Goal: Transaction & Acquisition: Purchase product/service

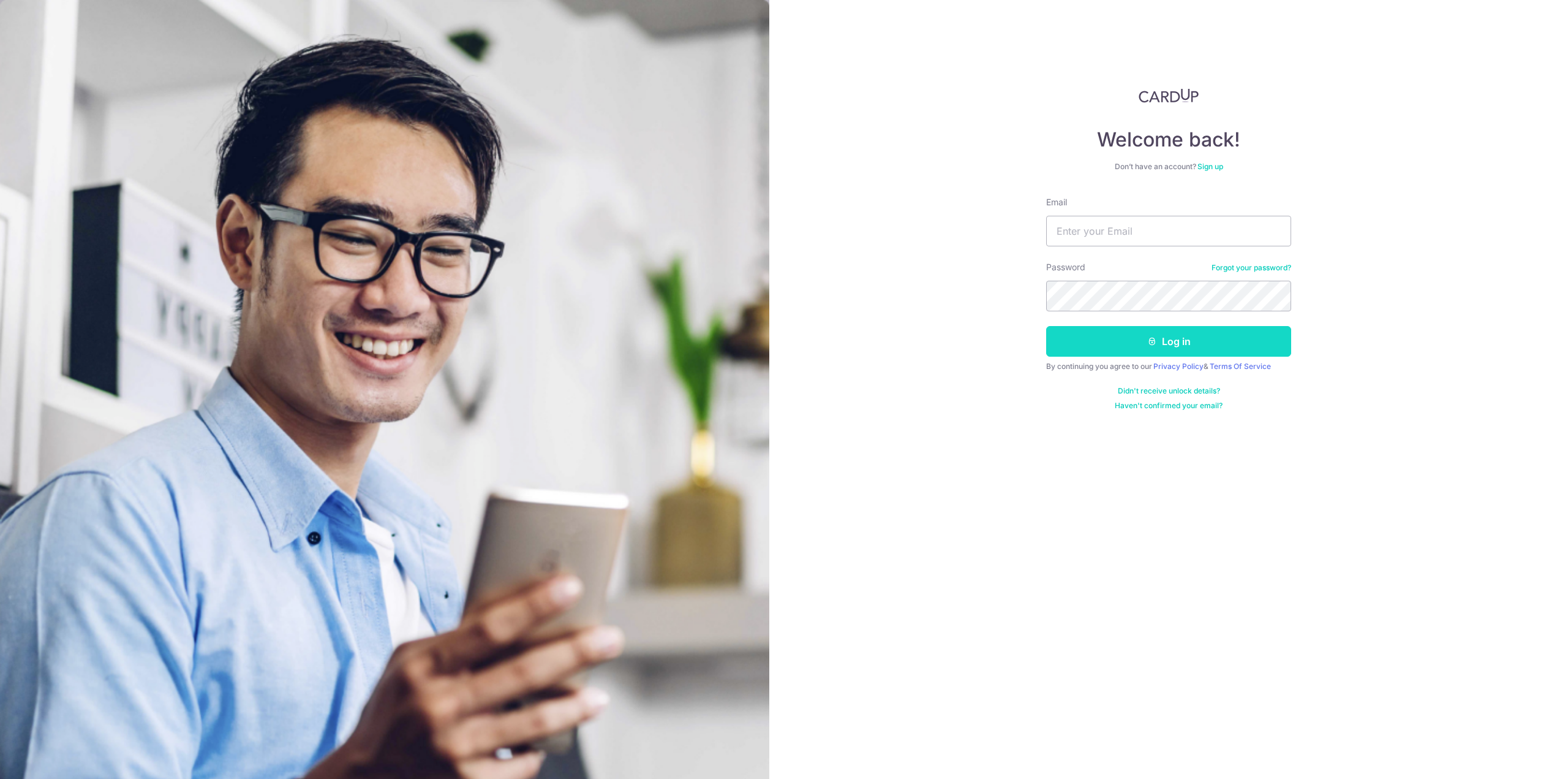
type input "matt@matt-lee.sg"
click at [1140, 339] on button "Log in" at bounding box center [1169, 341] width 245 height 30
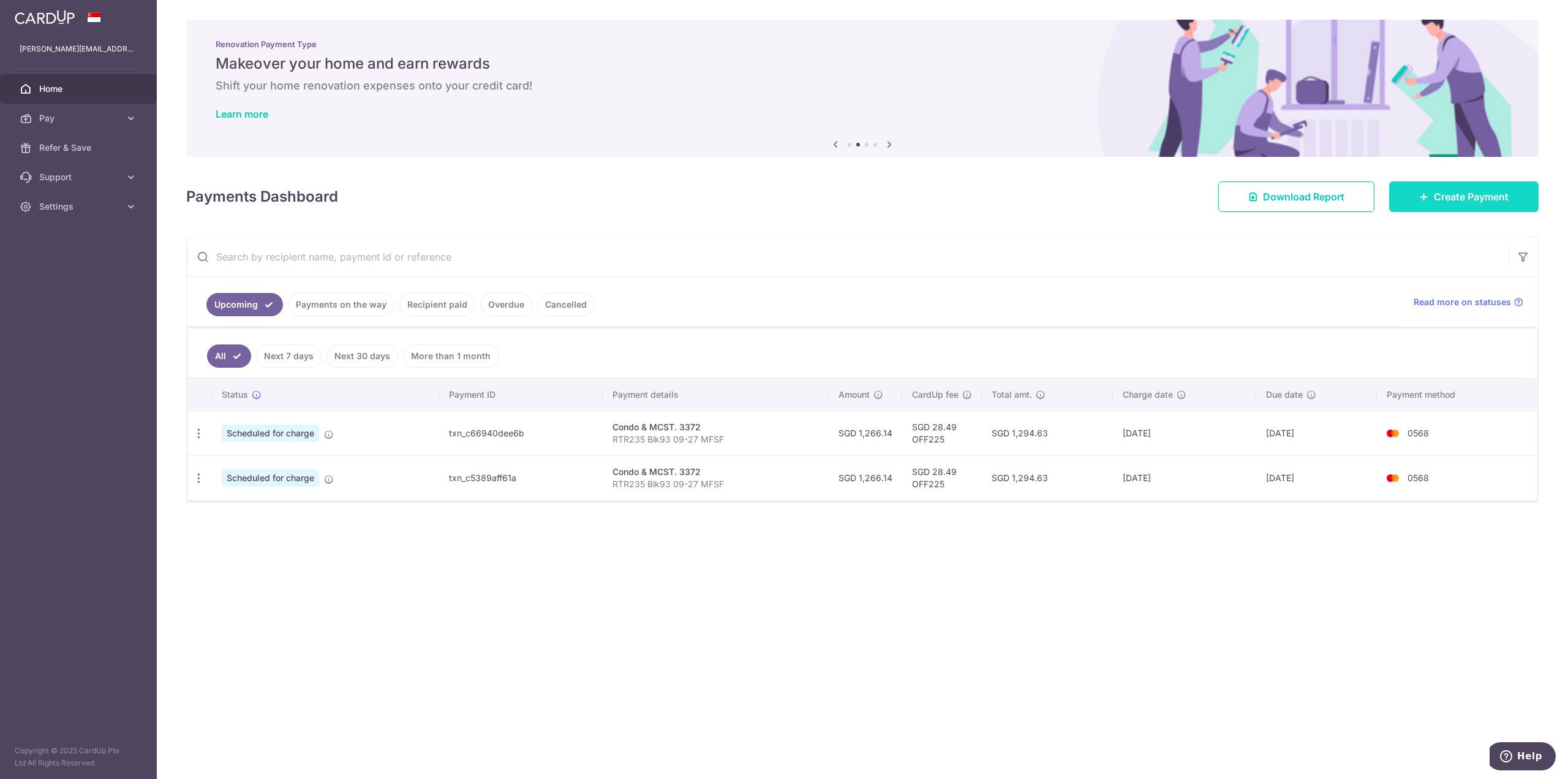
click at [1446, 196] on span "Create Payment" at bounding box center [1472, 197] width 75 height 14
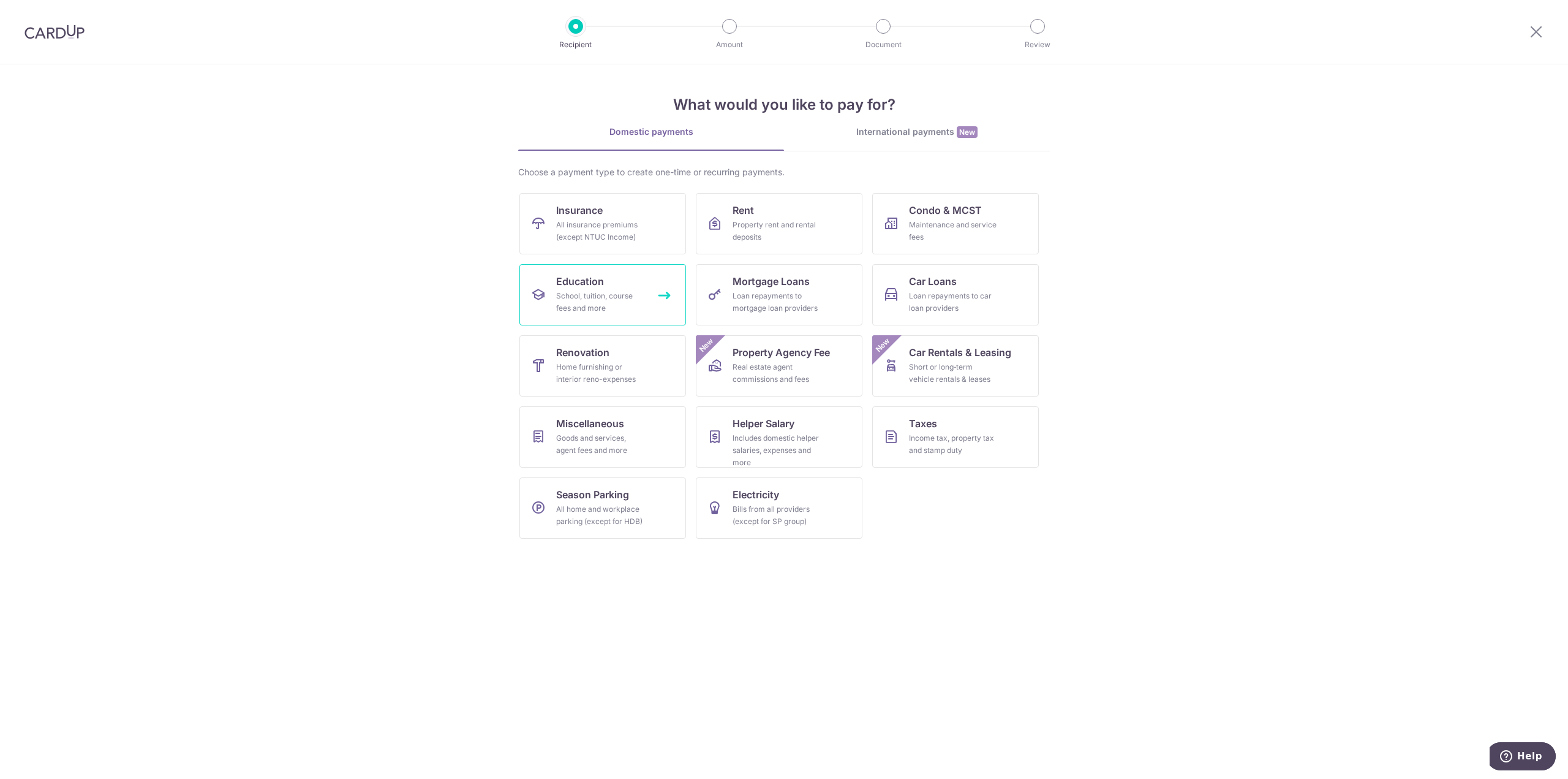
click at [563, 292] on div "School, tuition, course fees and more" at bounding box center [600, 302] width 88 height 24
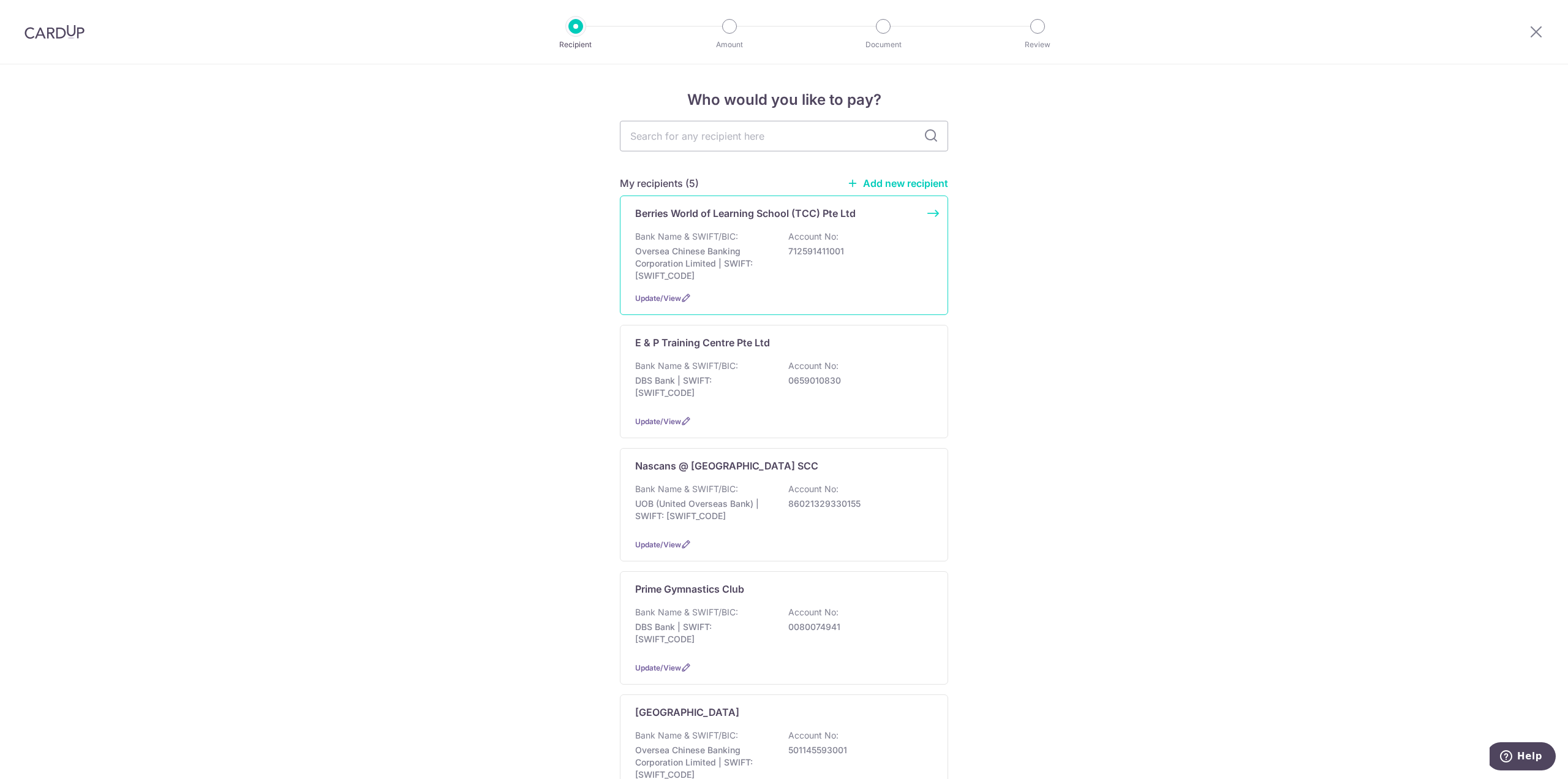
click at [770, 251] on div "Bank Name & SWIFT/BIC: Oversea Chinese Banking Corporation Limited | SWIFT: OCB…" at bounding box center [784, 256] width 297 height 52
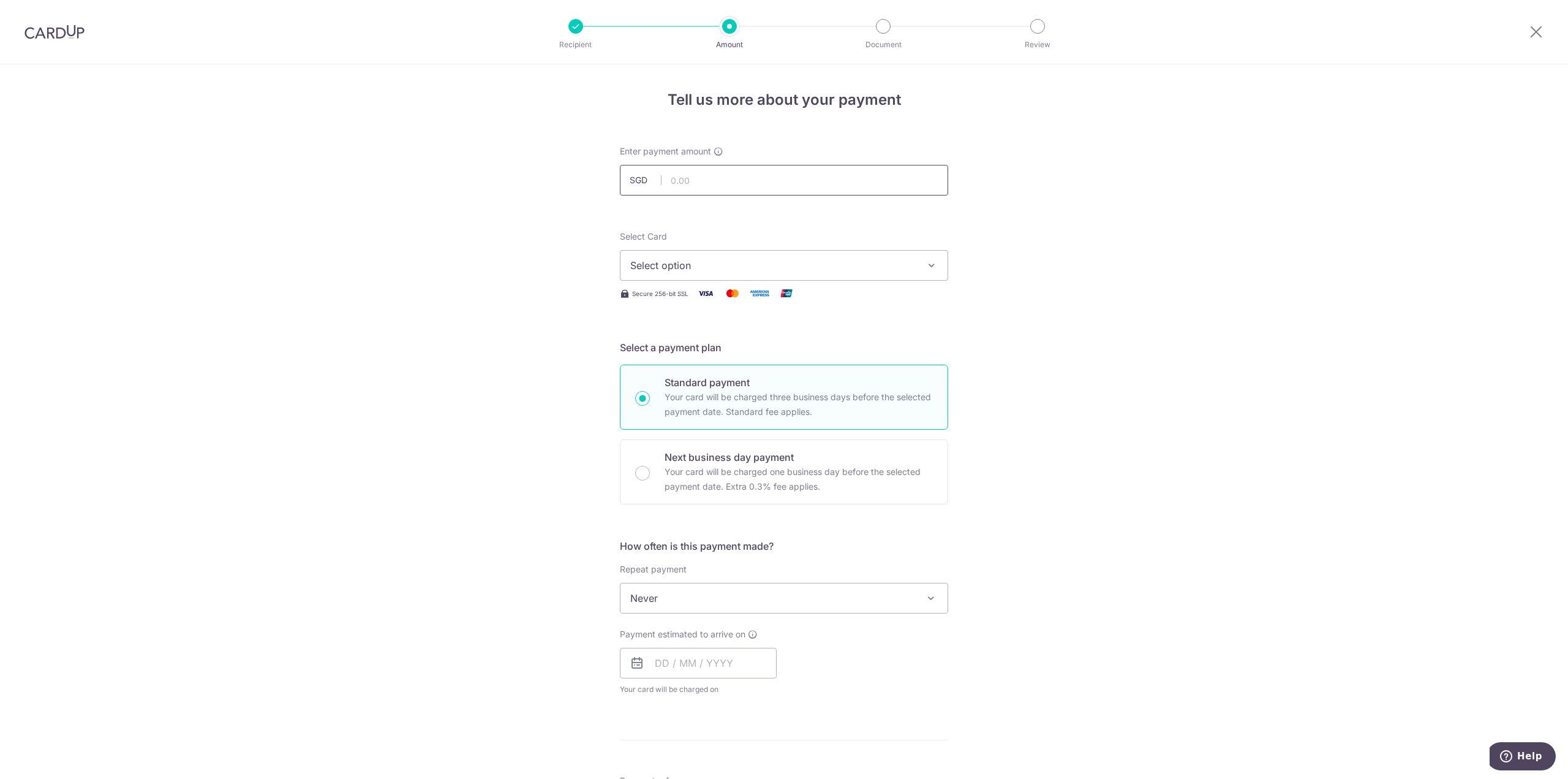
click at [735, 188] on input "text" at bounding box center [784, 180] width 329 height 30
click at [700, 262] on span "Select option" at bounding box center [773, 265] width 286 height 14
click at [696, 380] on span "**** 0568" at bounding box center [683, 382] width 47 height 14
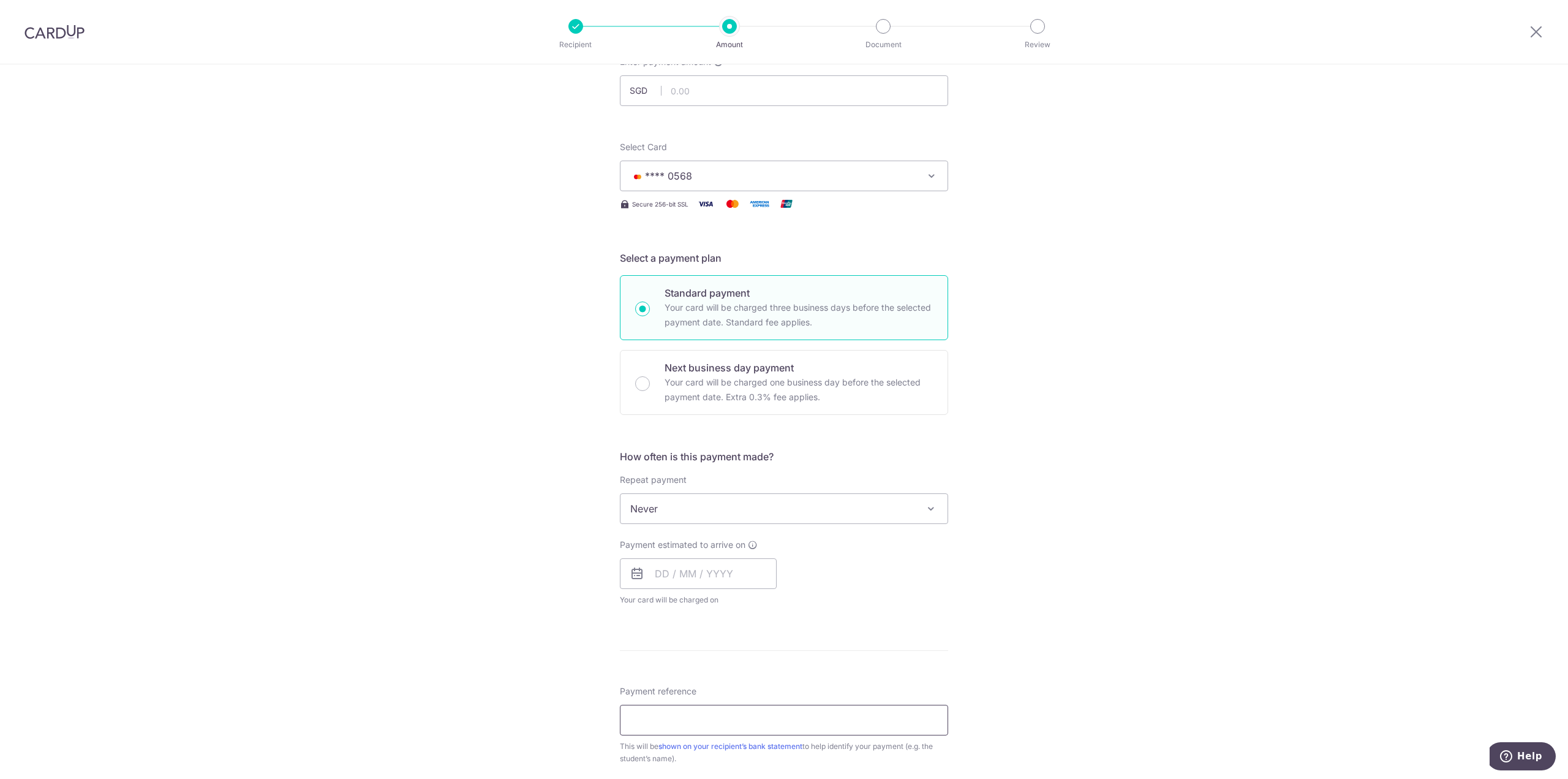
scroll to position [184, 0]
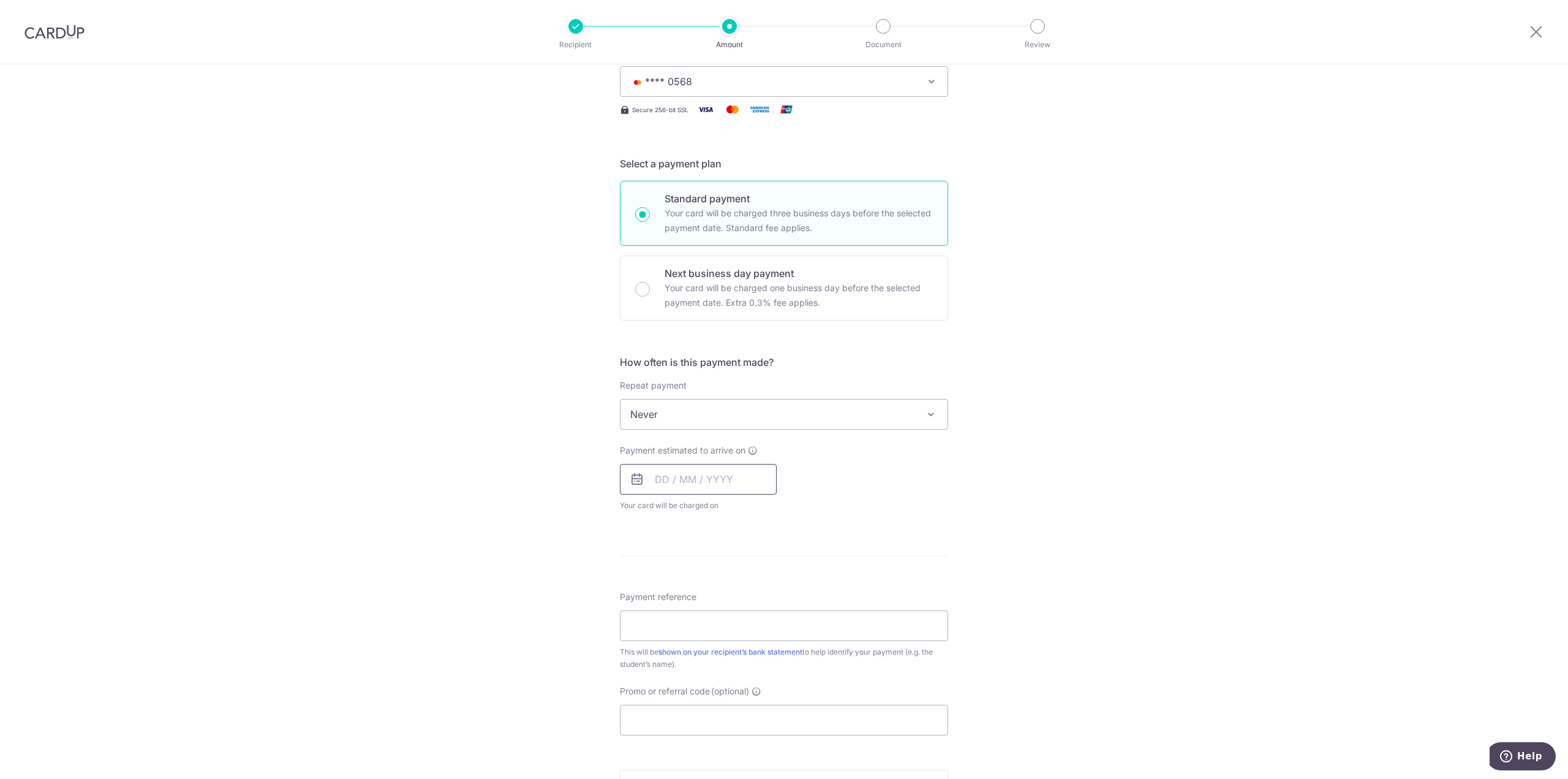
click at [700, 486] on input "text" at bounding box center [698, 479] width 157 height 30
click at [770, 614] on link "15" at bounding box center [768, 616] width 20 height 20
type input "[DATE]"
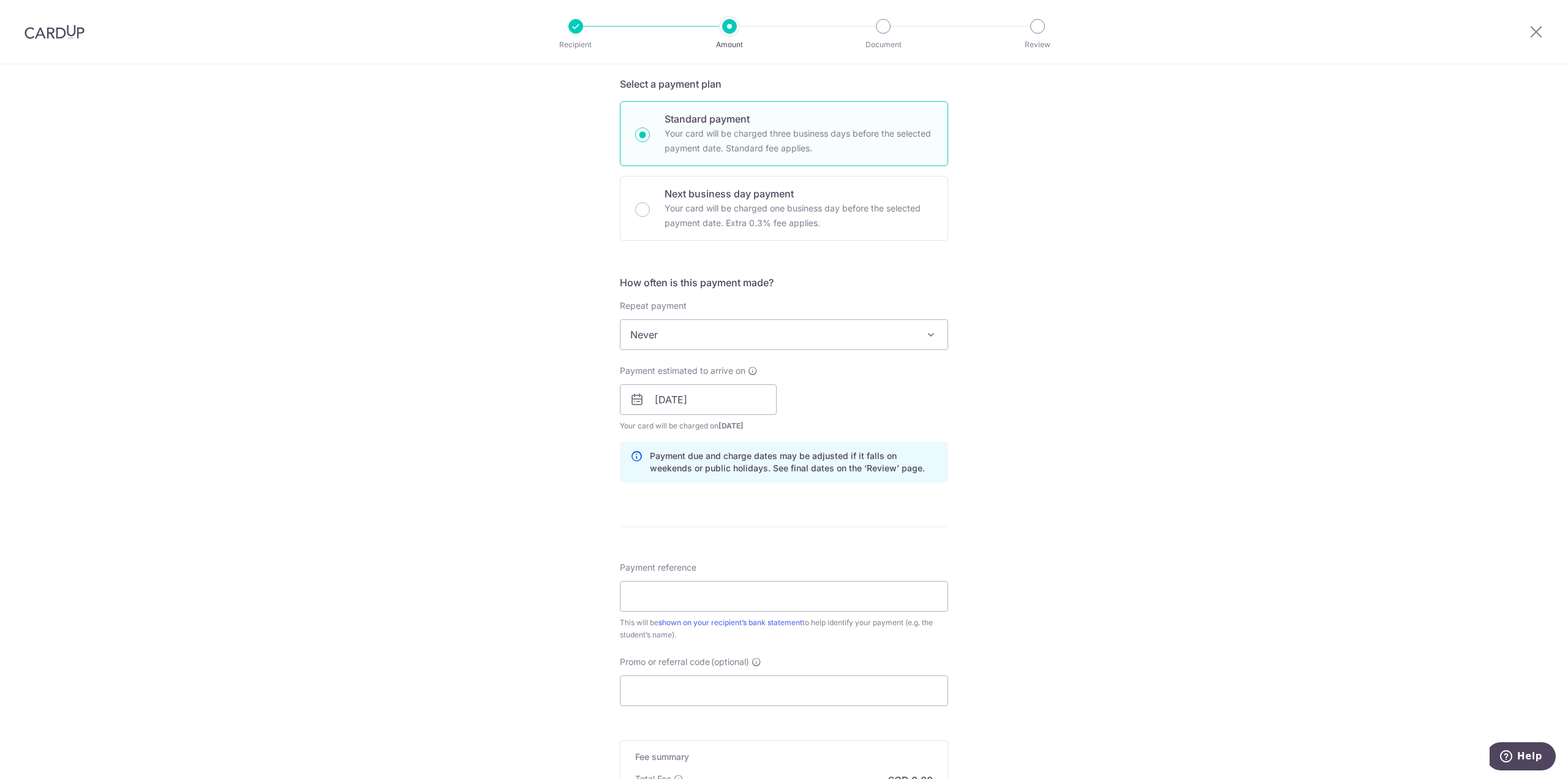
scroll to position [441, 0]
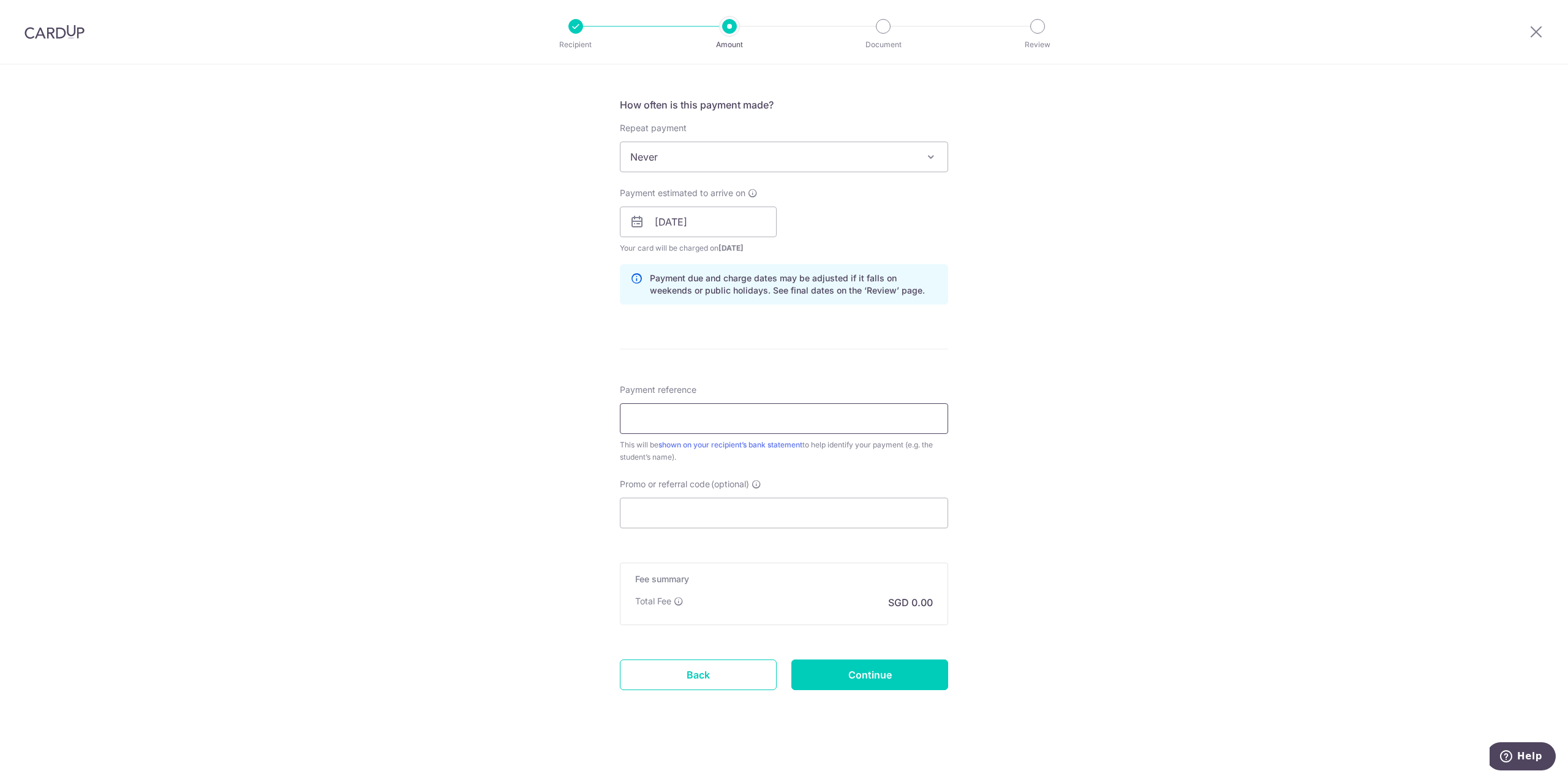
click at [671, 411] on input "Payment reference" at bounding box center [784, 418] width 329 height 30
paste input "DT-I25001387"
click at [724, 419] on input "DT-I25001387 Daniella" at bounding box center [784, 418] width 329 height 30
click at [724, 418] on input "DT-I25001387 Daniella" at bounding box center [784, 418] width 329 height 30
paste input "D20499"
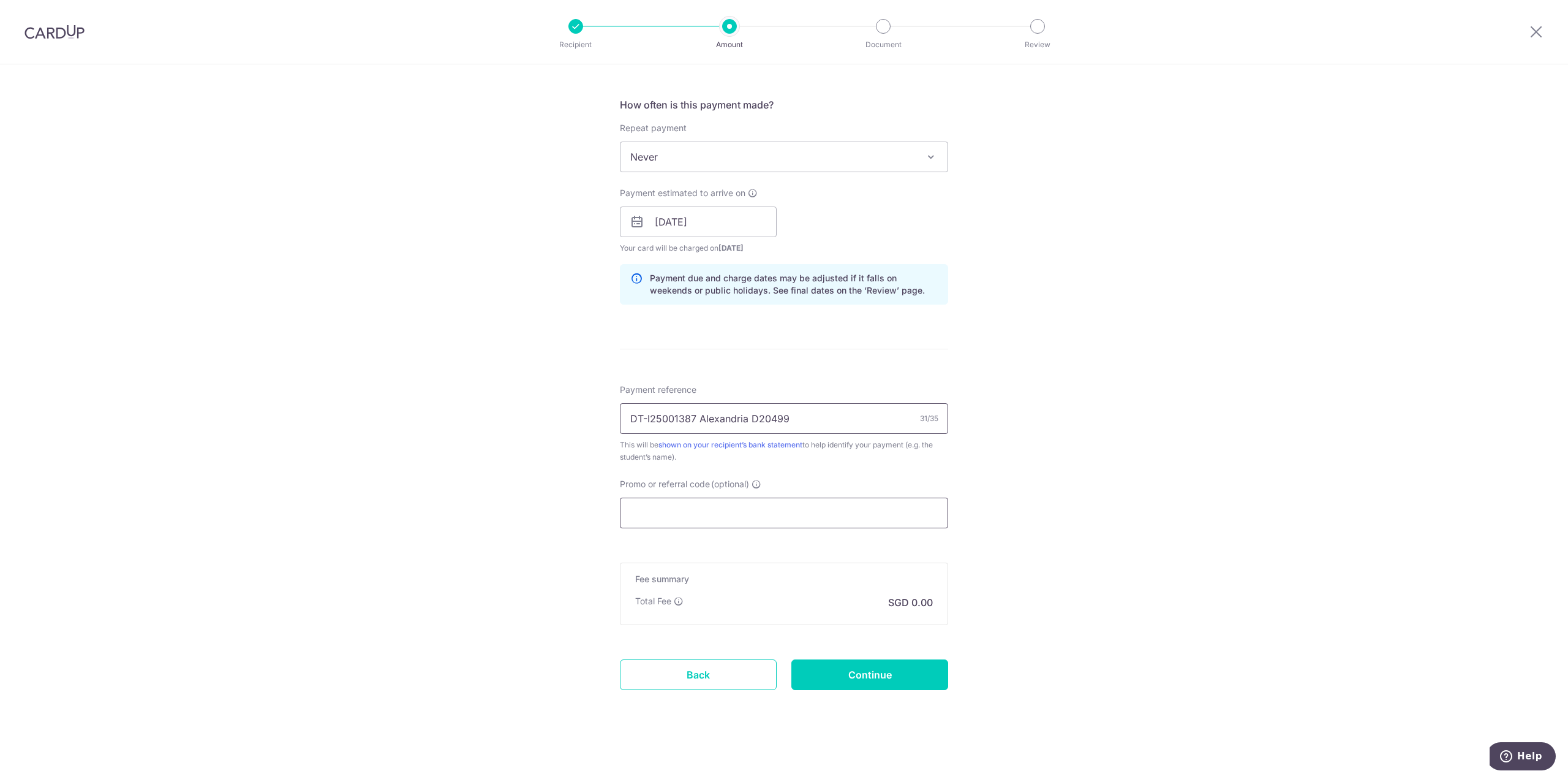
type input "DT-I25001387 Alexandria D20499"
click at [753, 498] on input "Promo or referral code (optional)" at bounding box center [784, 513] width 329 height 30
click at [737, 515] on input "Promo or referral code (optional)" at bounding box center [784, 513] width 329 height 30
paste input "OFF225"
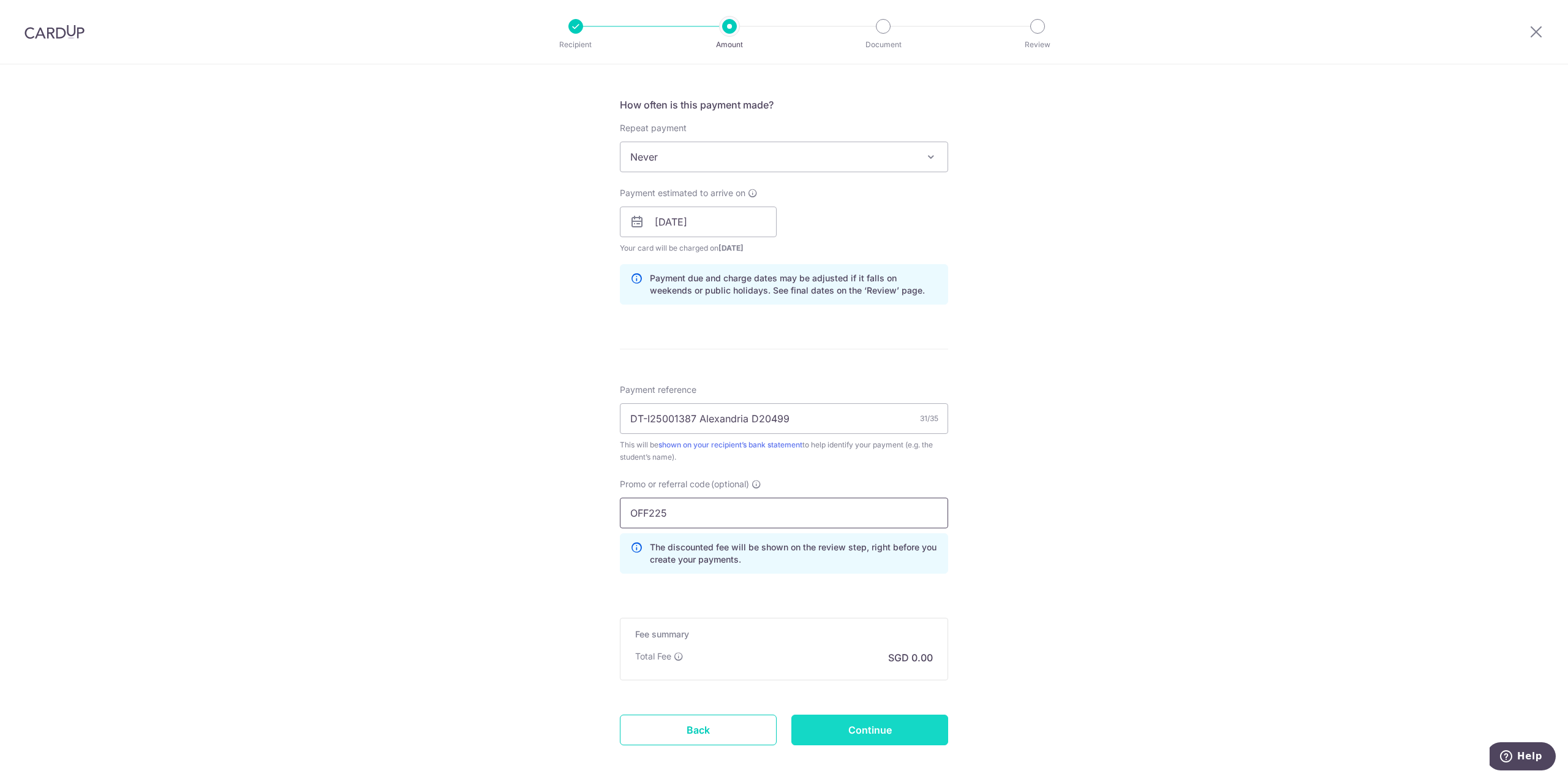
type input "OFF225"
click at [878, 726] on input "Continue" at bounding box center [870, 730] width 157 height 30
type input "Create Schedule"
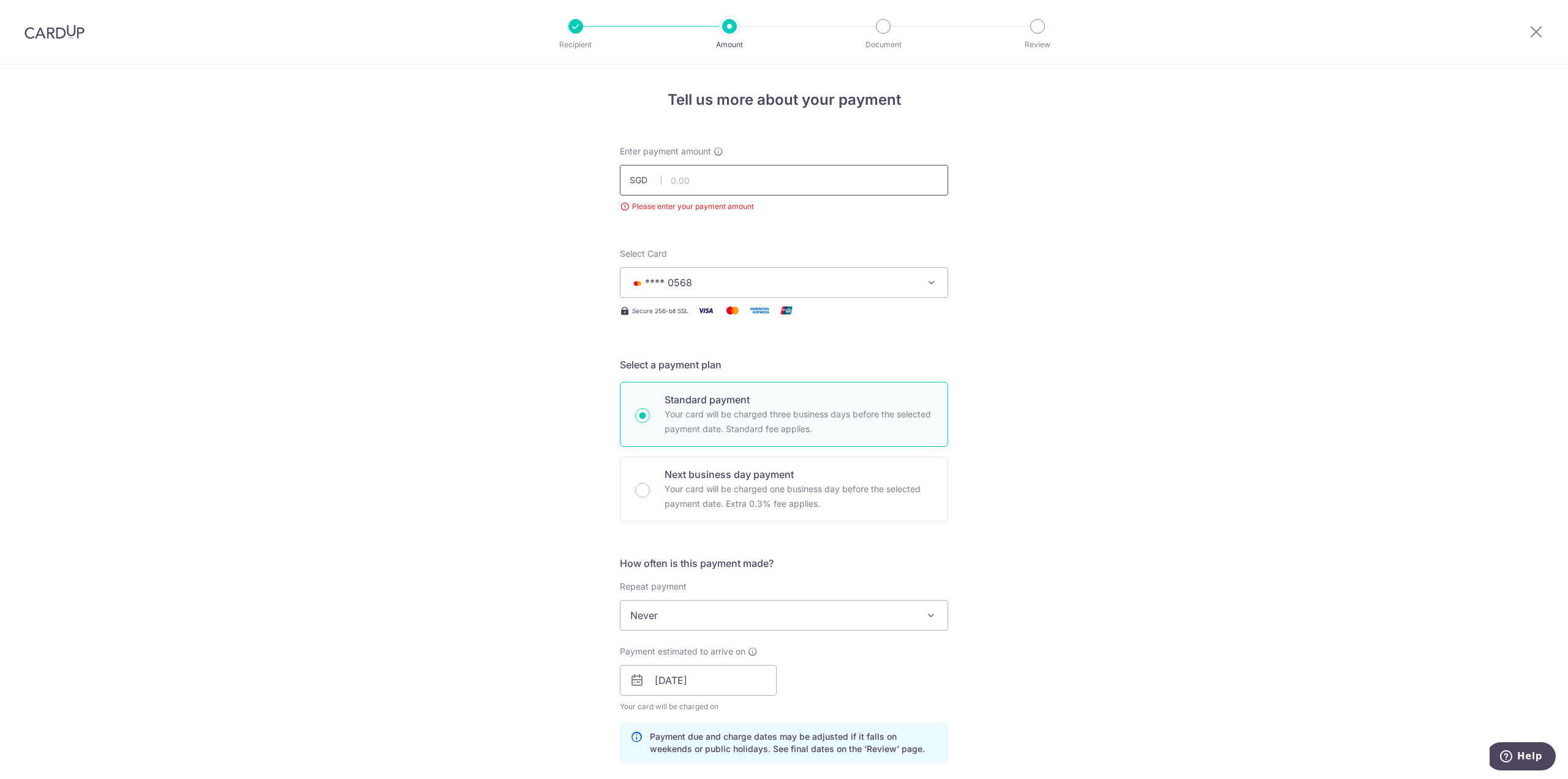
click at [731, 170] on input "text" at bounding box center [784, 180] width 329 height 30
click at [733, 181] on input "text" at bounding box center [784, 180] width 329 height 30
paste input "882.90"
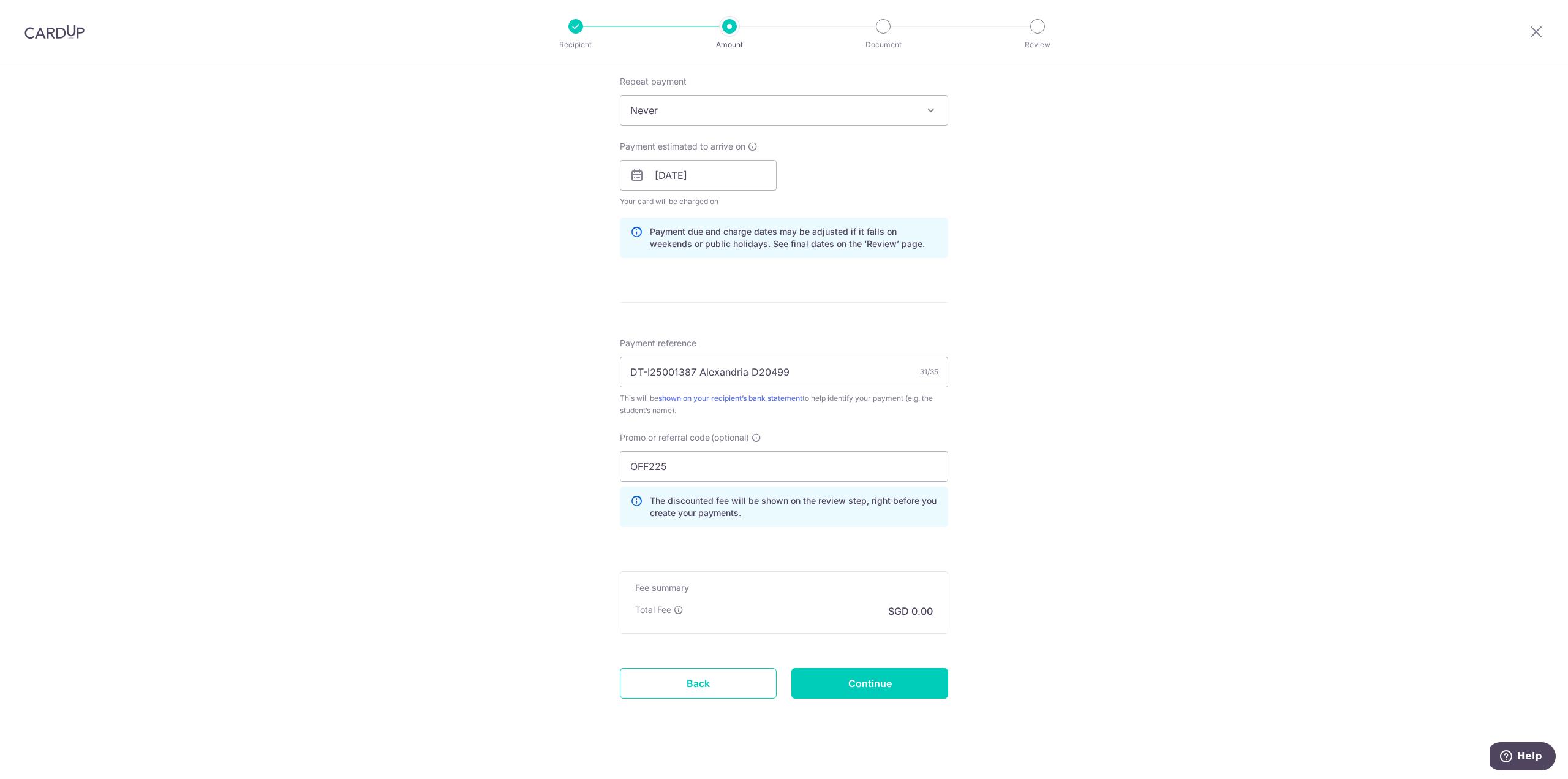
scroll to position [513, 0]
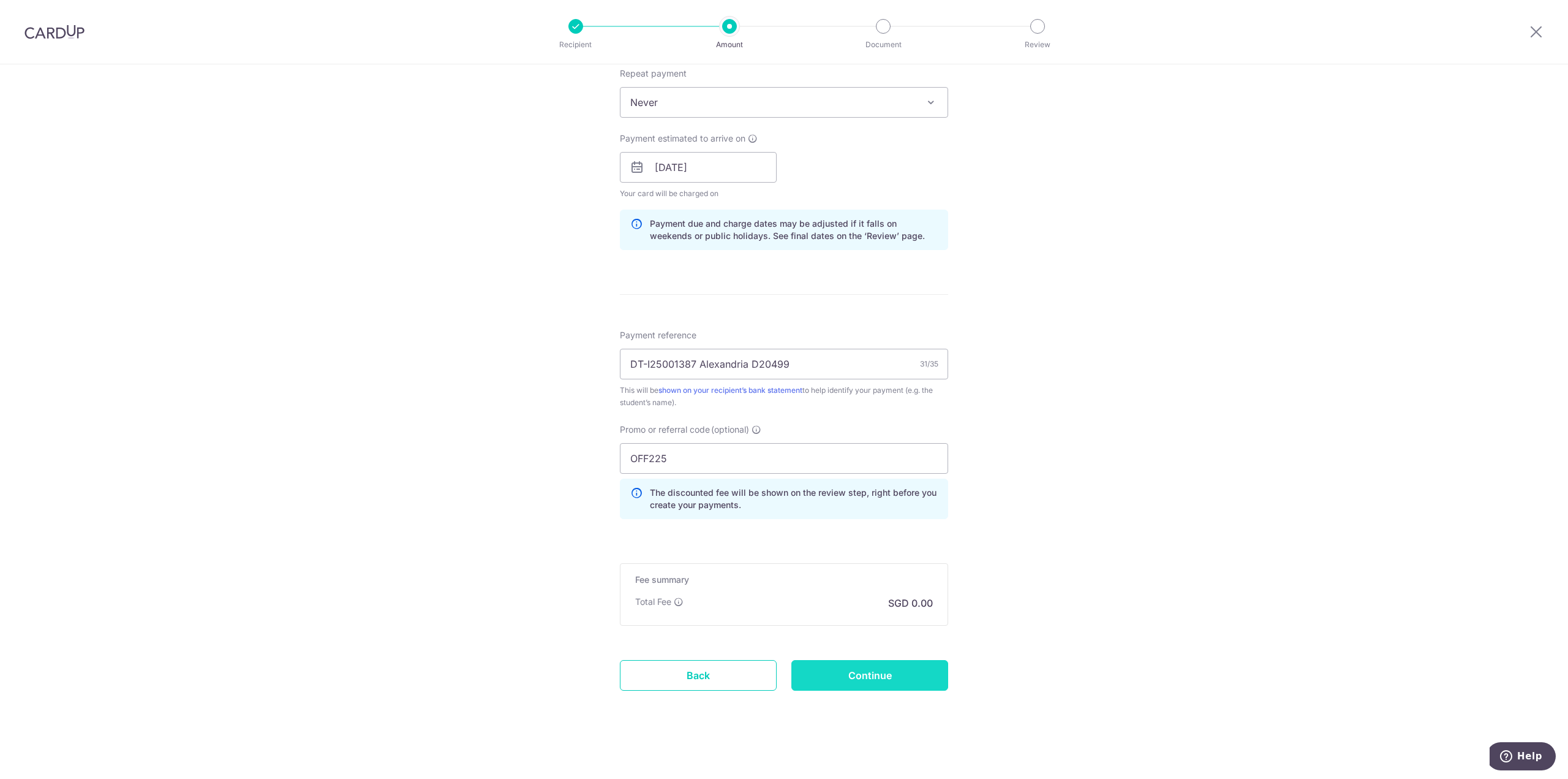
type input "882.90"
click at [871, 673] on input "Continue" at bounding box center [870, 675] width 157 height 30
type input "Create Schedule"
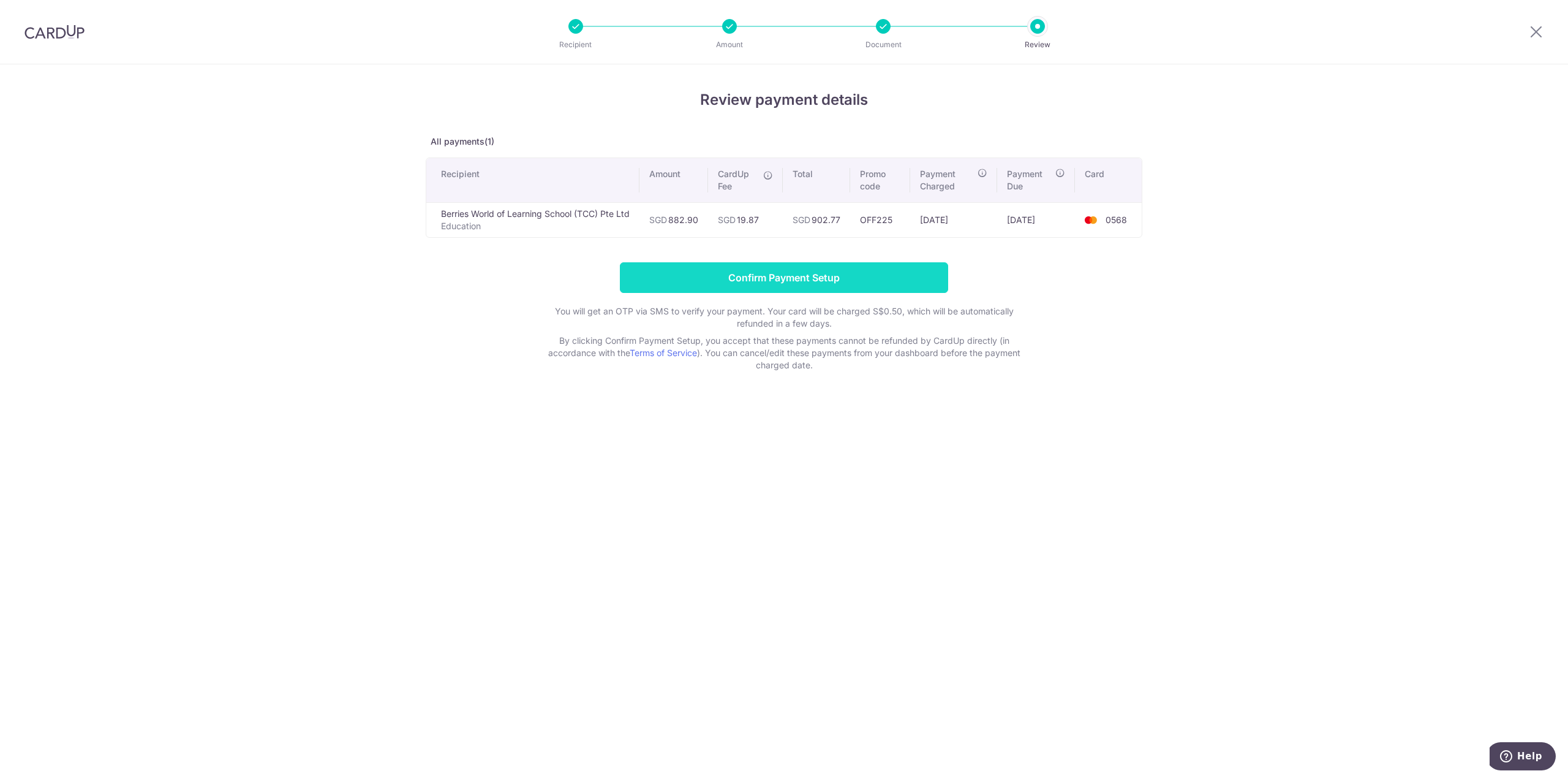
click at [800, 282] on input "Confirm Payment Setup" at bounding box center [784, 278] width 329 height 30
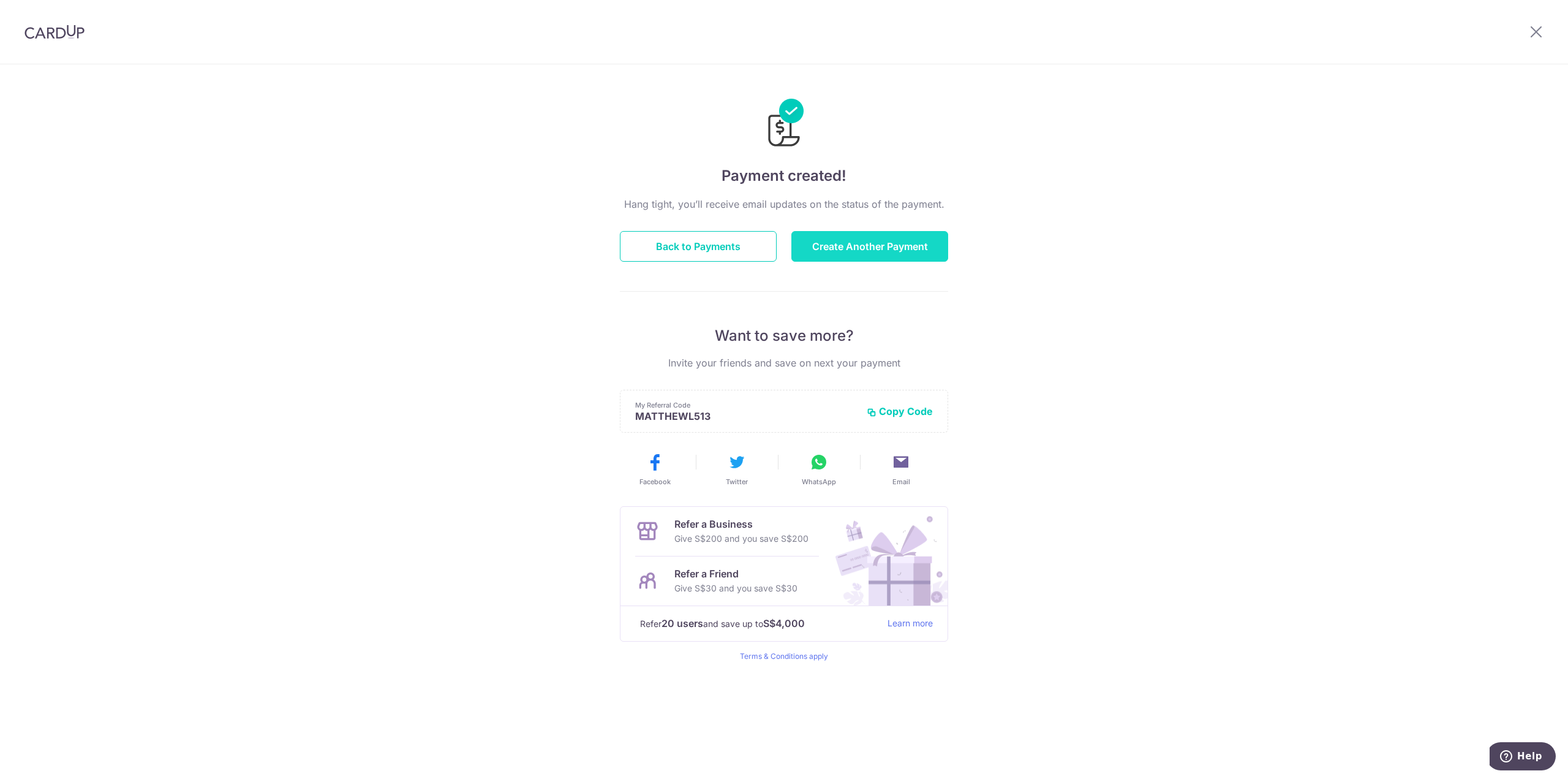
click at [847, 248] on button "Create Another Payment" at bounding box center [870, 247] width 157 height 30
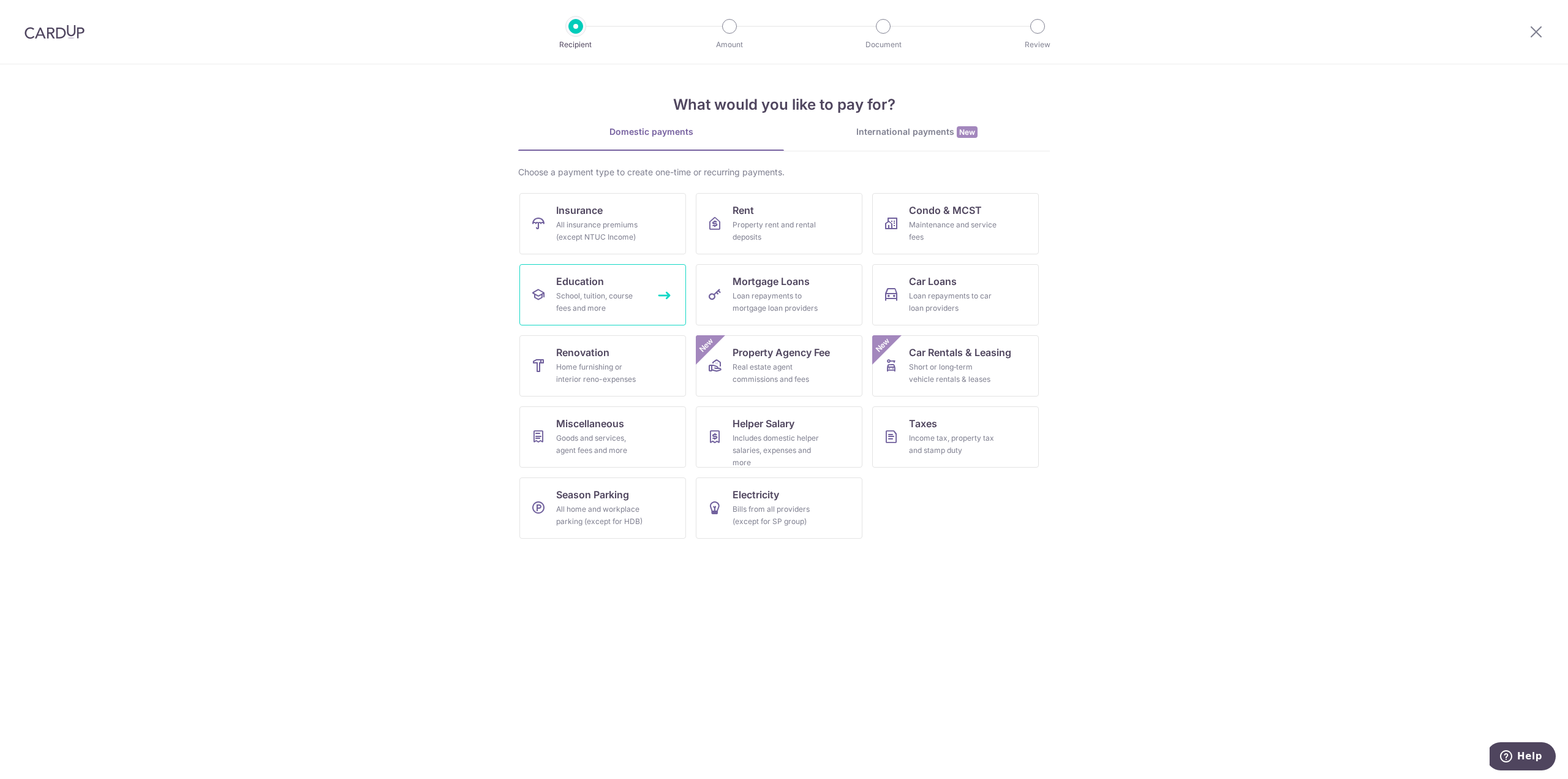
click at [599, 297] on div "School, tuition, course fees and more" at bounding box center [600, 302] width 88 height 24
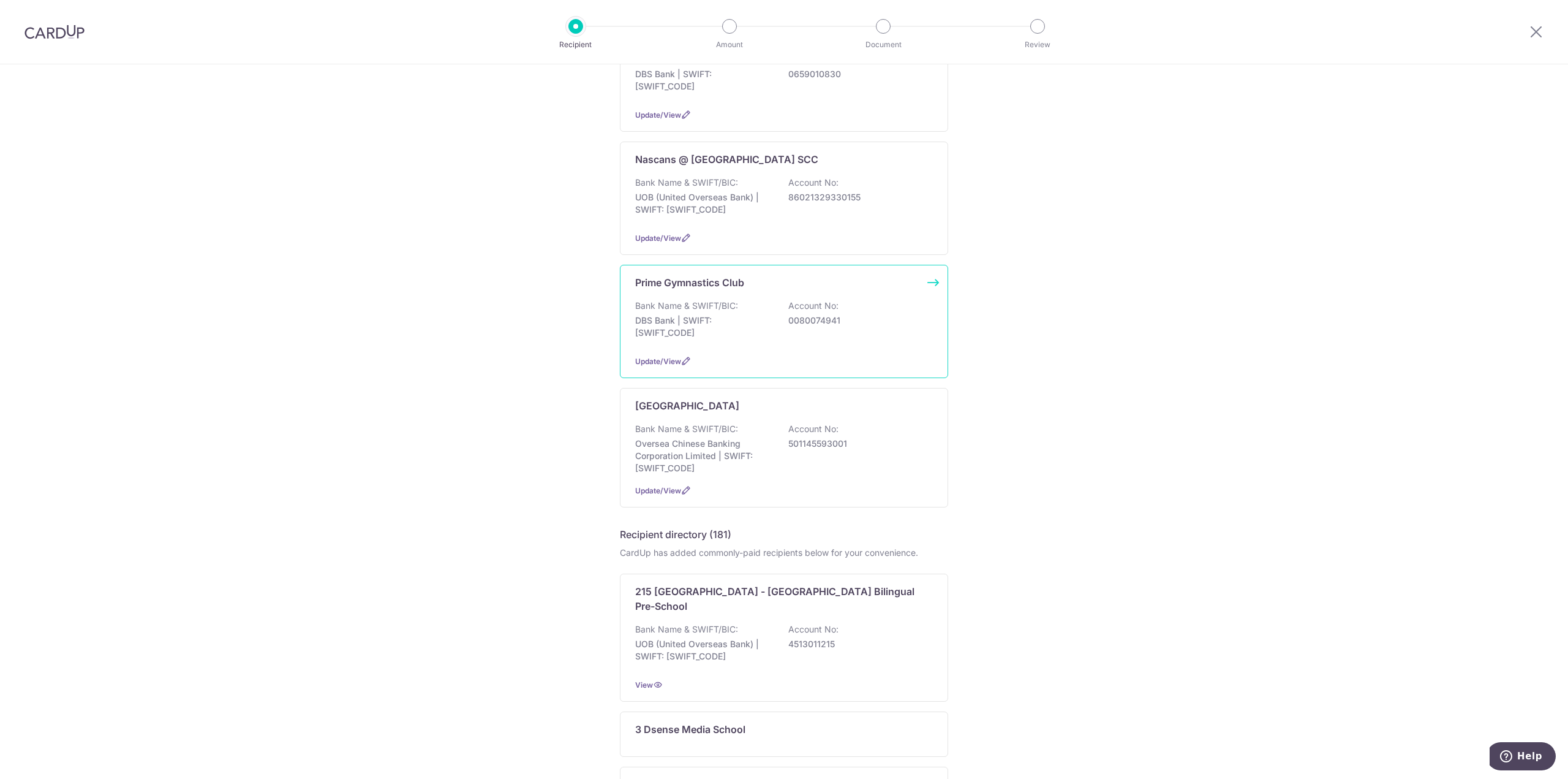
scroll to position [122, 0]
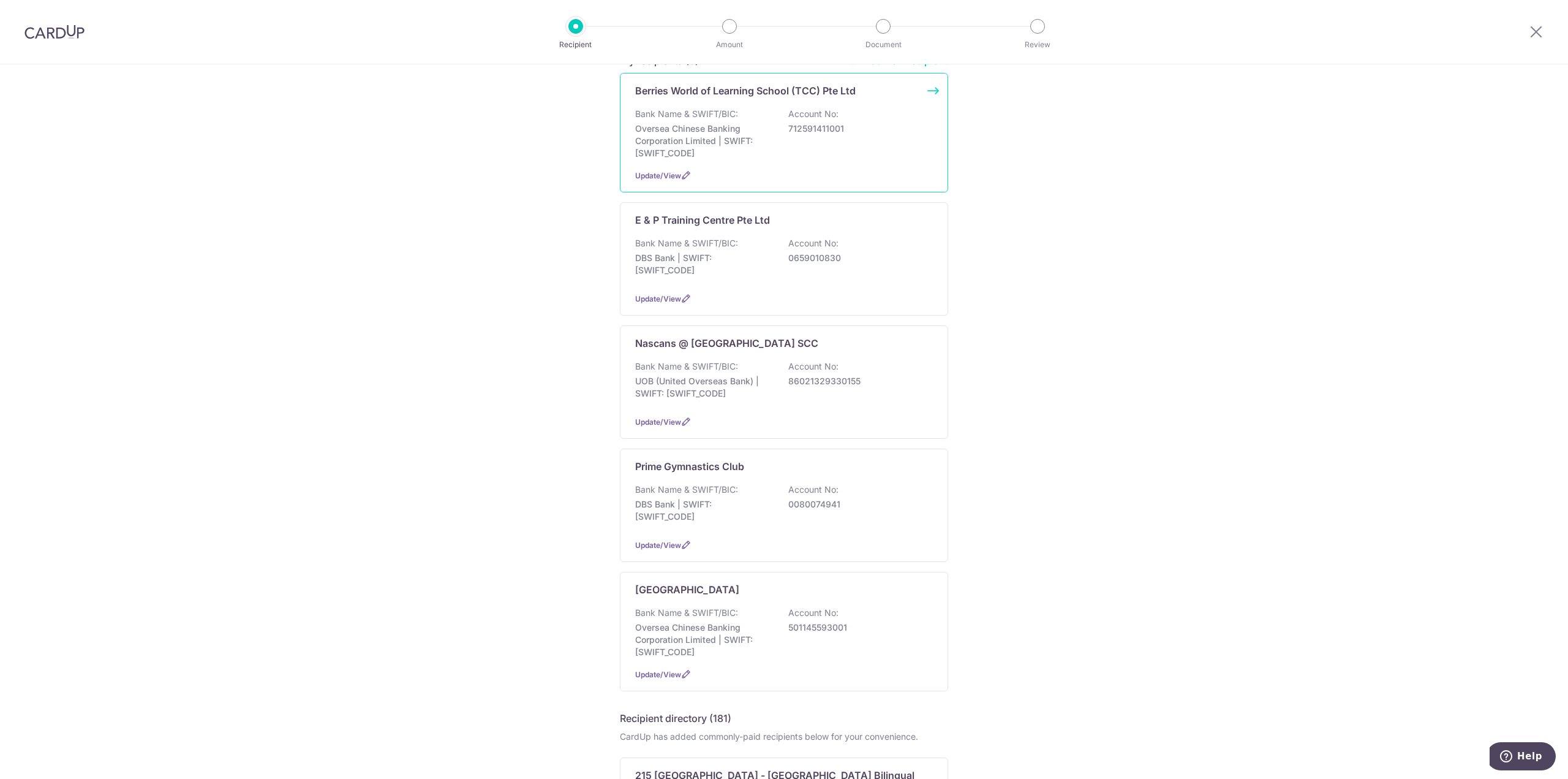
click at [835, 141] on div "Bank Name & SWIFT/BIC: Oversea Chinese Banking Corporation Limited | SWIFT: [SW…" at bounding box center [784, 134] width 297 height 52
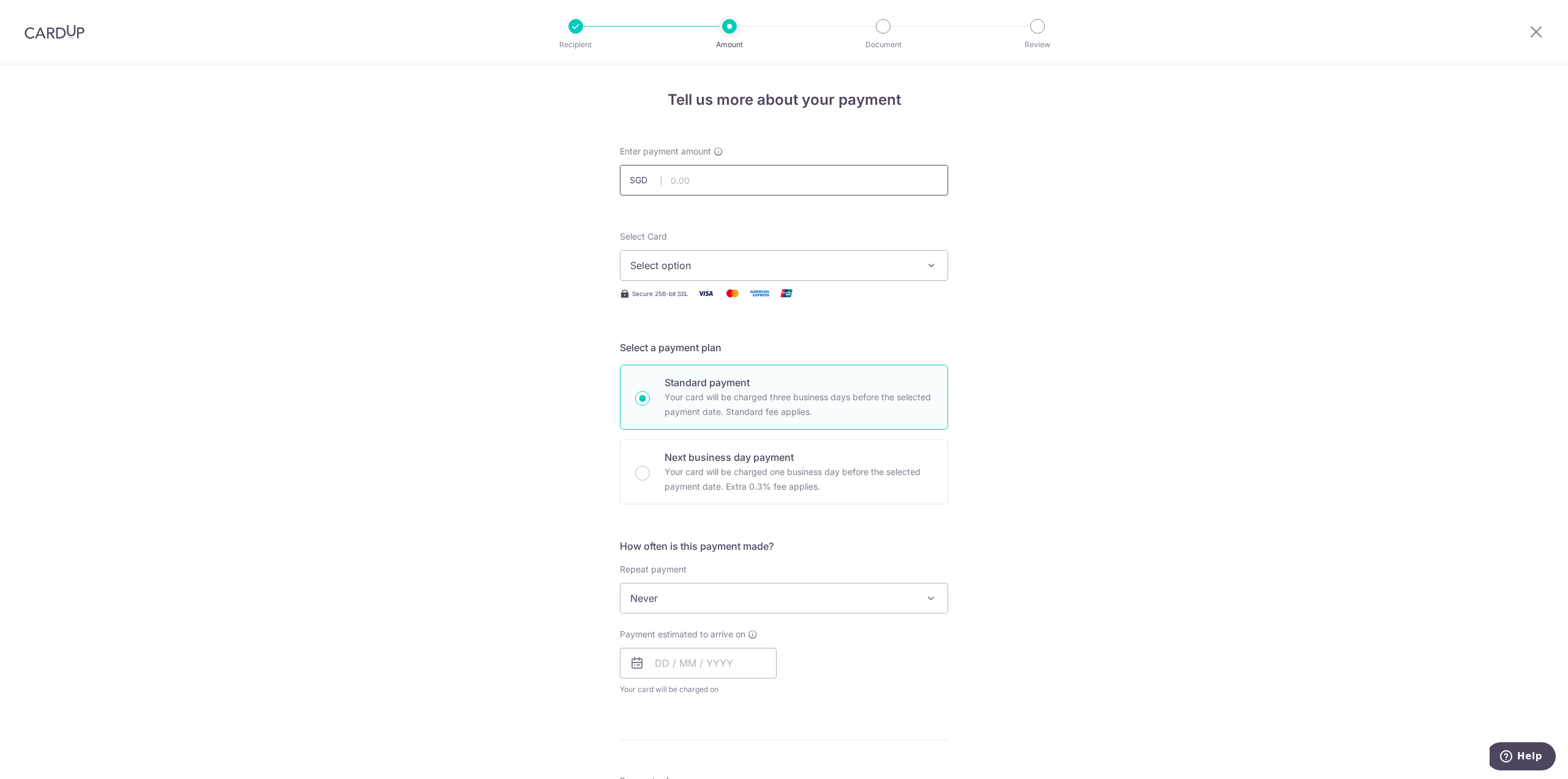
click at [733, 191] on input "text" at bounding box center [784, 180] width 329 height 30
type input "827.31"
click at [766, 269] on span "Select option" at bounding box center [773, 265] width 286 height 14
click at [716, 383] on span "**** 0568" at bounding box center [784, 382] width 307 height 14
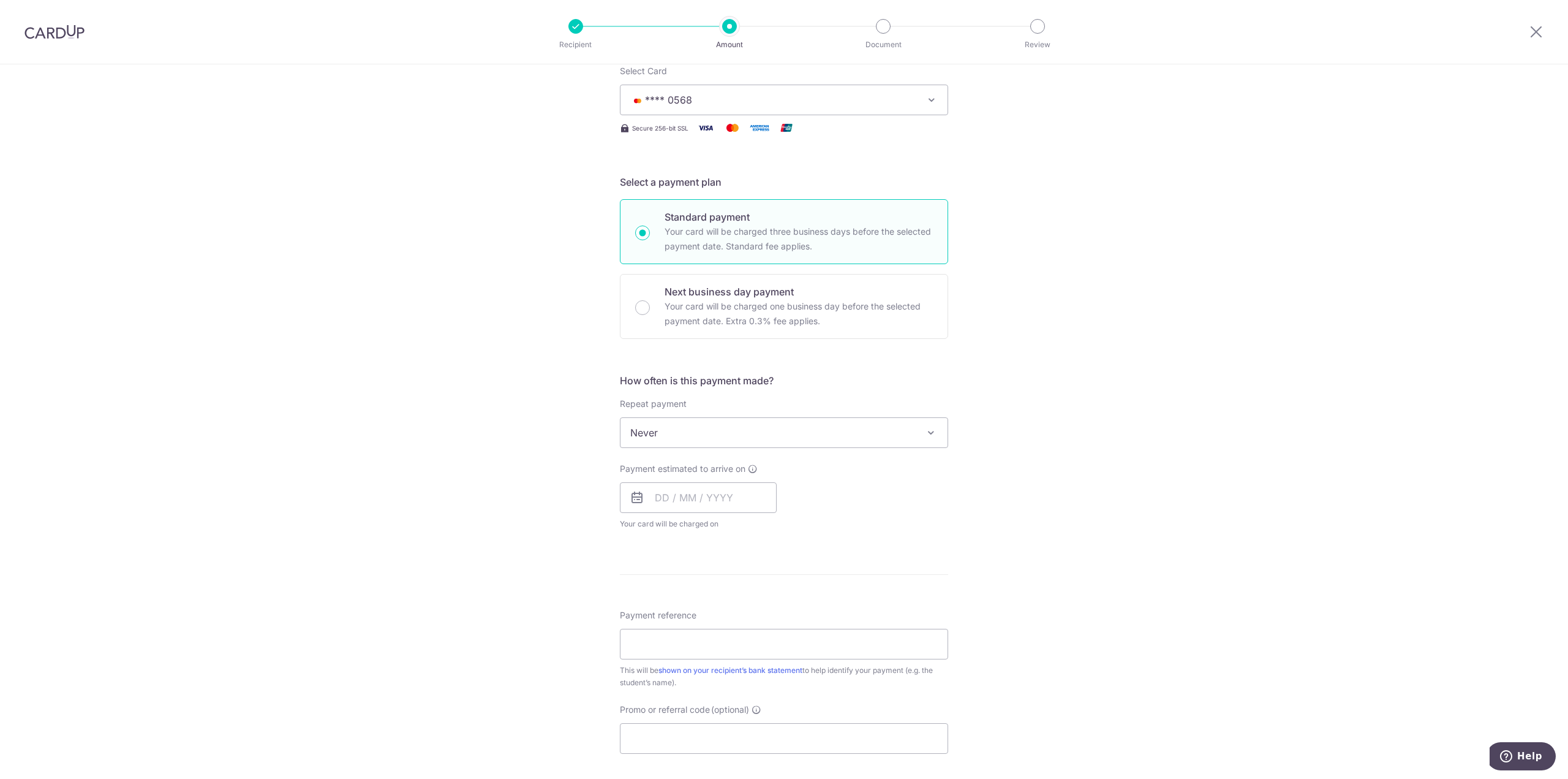
scroll to position [306, 0]
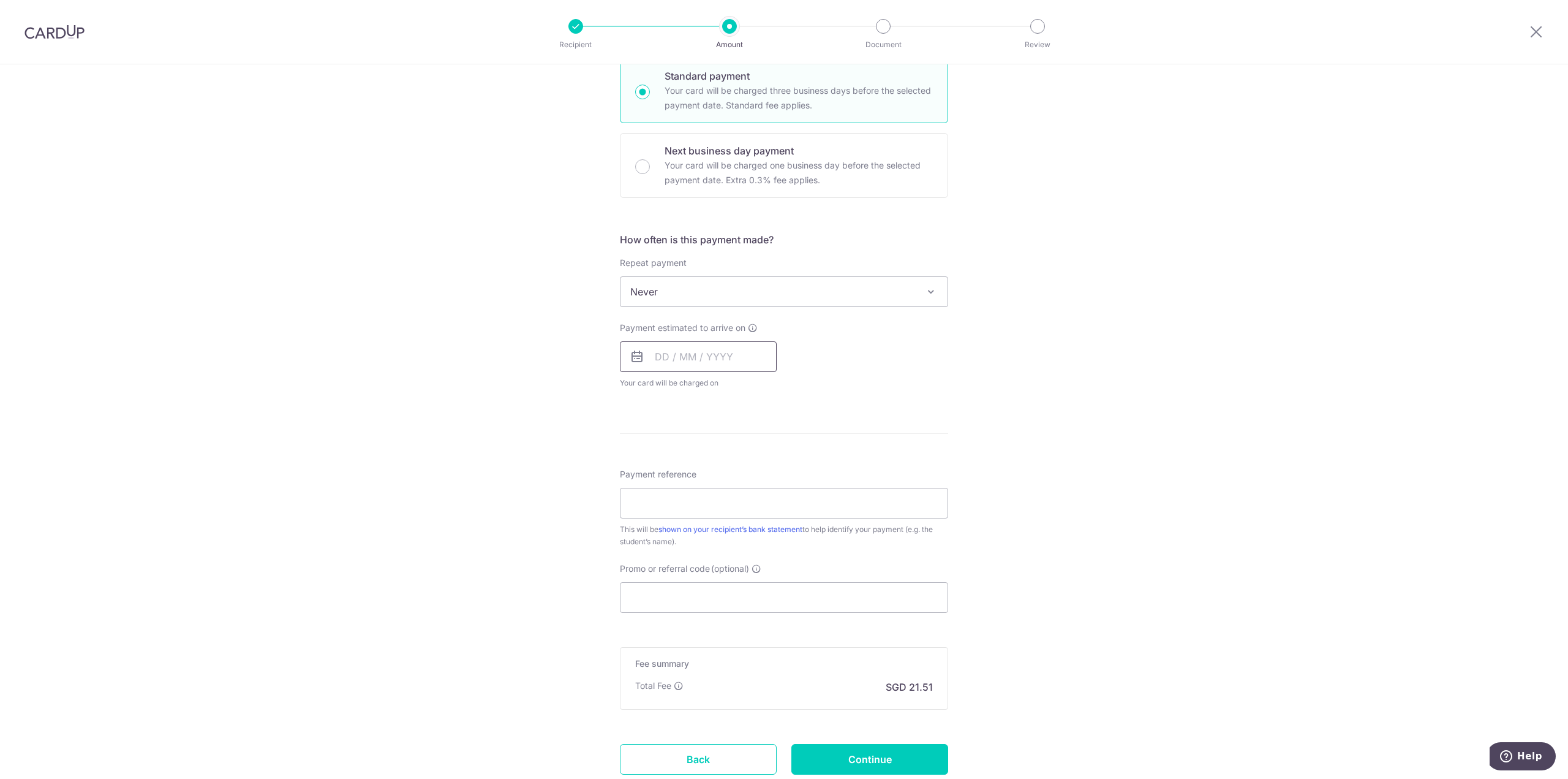
click at [679, 355] on input "text" at bounding box center [698, 356] width 157 height 30
click at [758, 487] on link "15" at bounding box center [768, 493] width 20 height 20
type input "[DATE]"
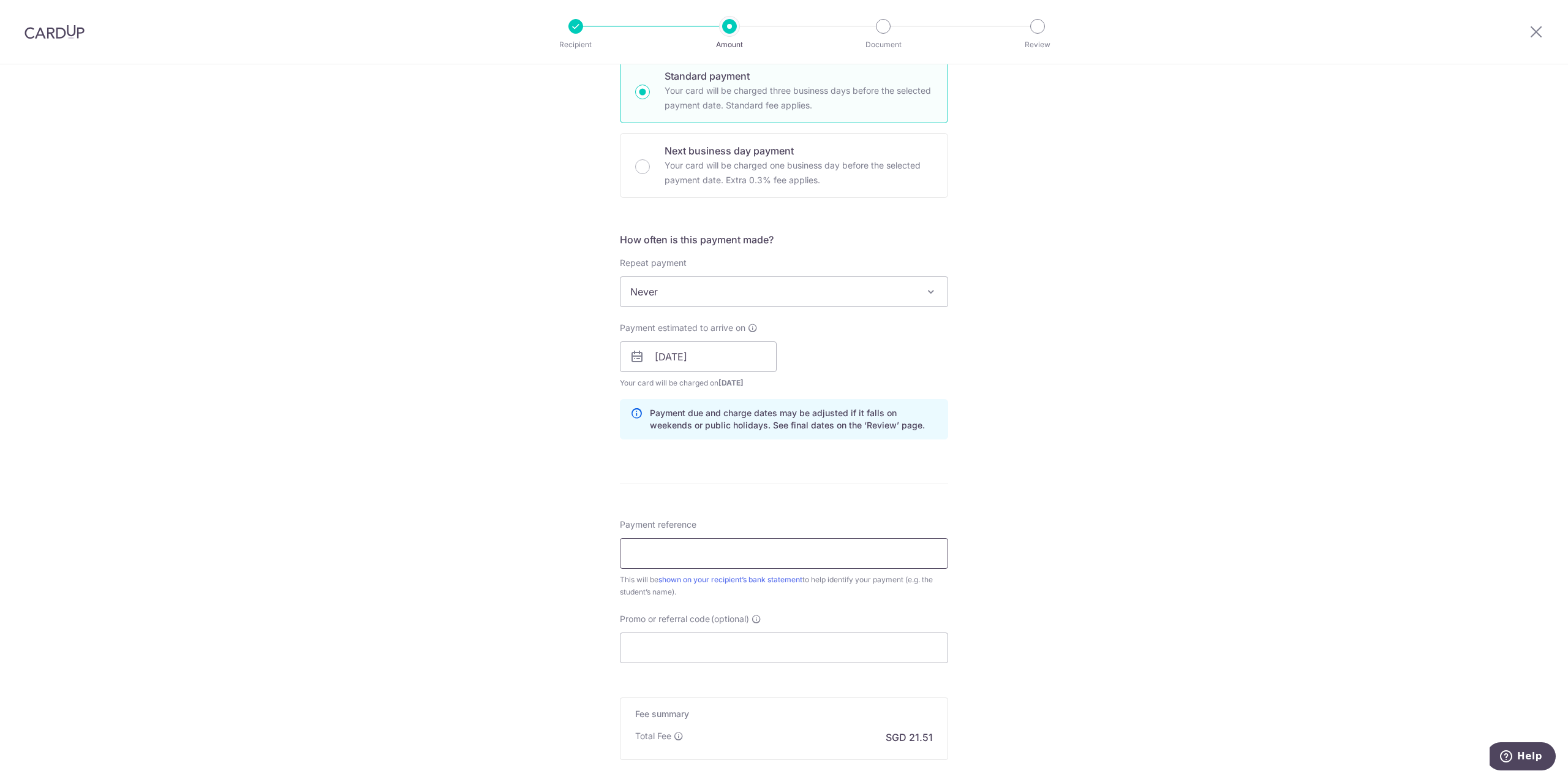
click at [704, 554] on input "Payment reference" at bounding box center [784, 553] width 329 height 30
paste input "DT-I25000963"
click at [803, 575] on link "shown on your recipient’s bank statement" at bounding box center [730, 580] width 144 height 9
click at [768, 552] on input "DT-I25000963 Daniella" at bounding box center [784, 553] width 329 height 30
paste input "D21419"
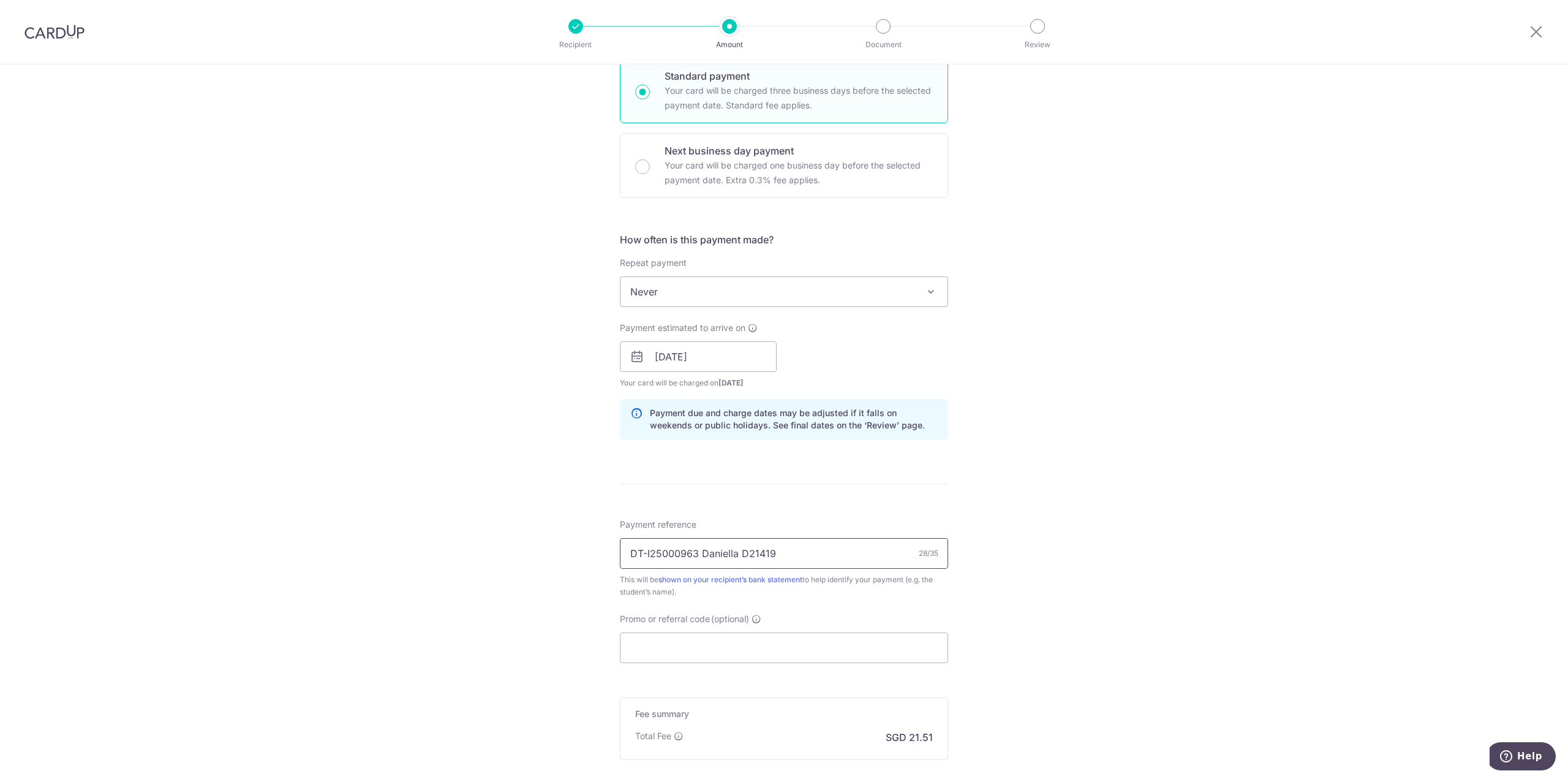
type input "DT-I25000963 Daniella D21419"
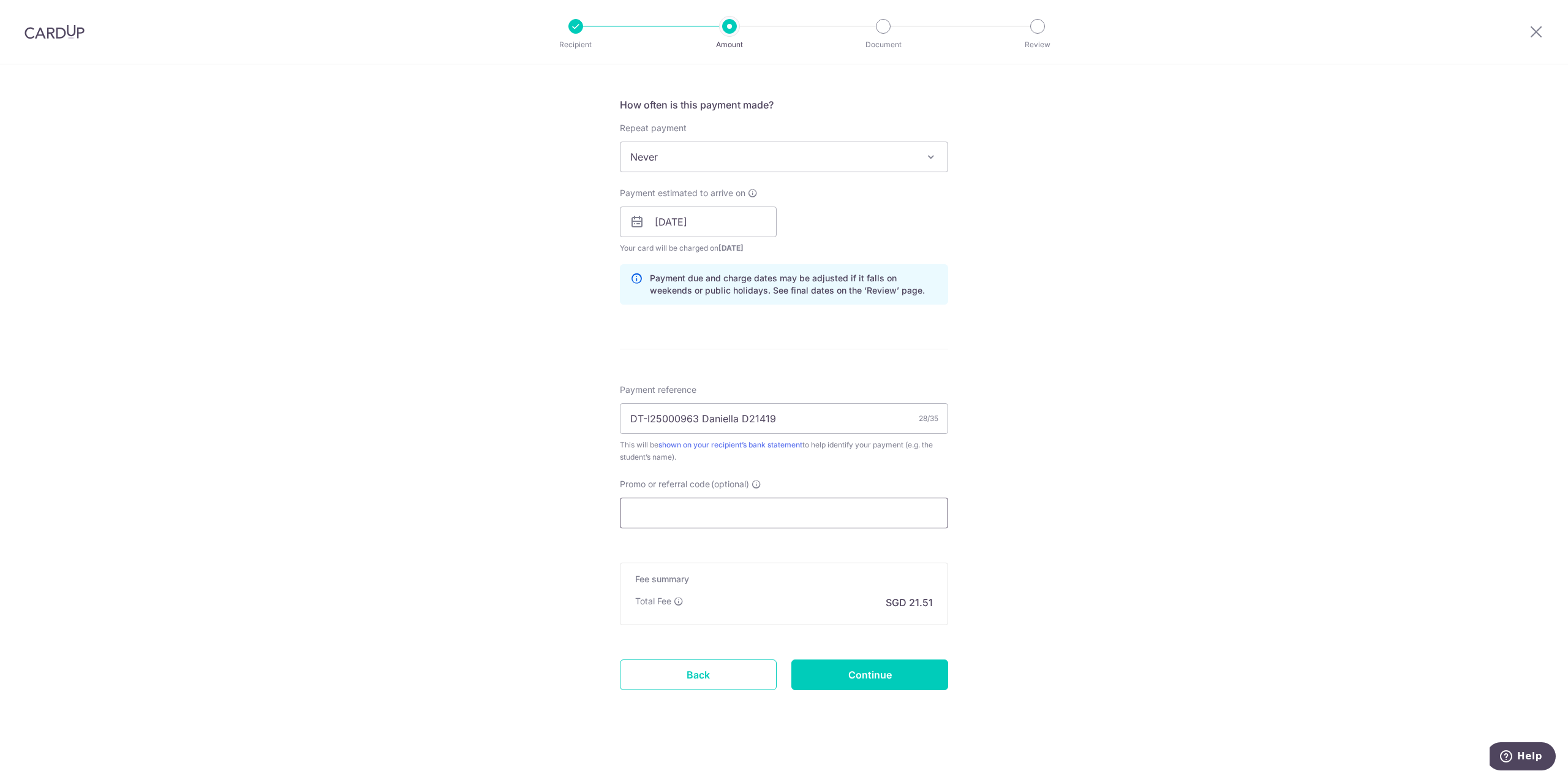
click at [705, 524] on input "Promo or referral code (optional)" at bounding box center [784, 513] width 329 height 30
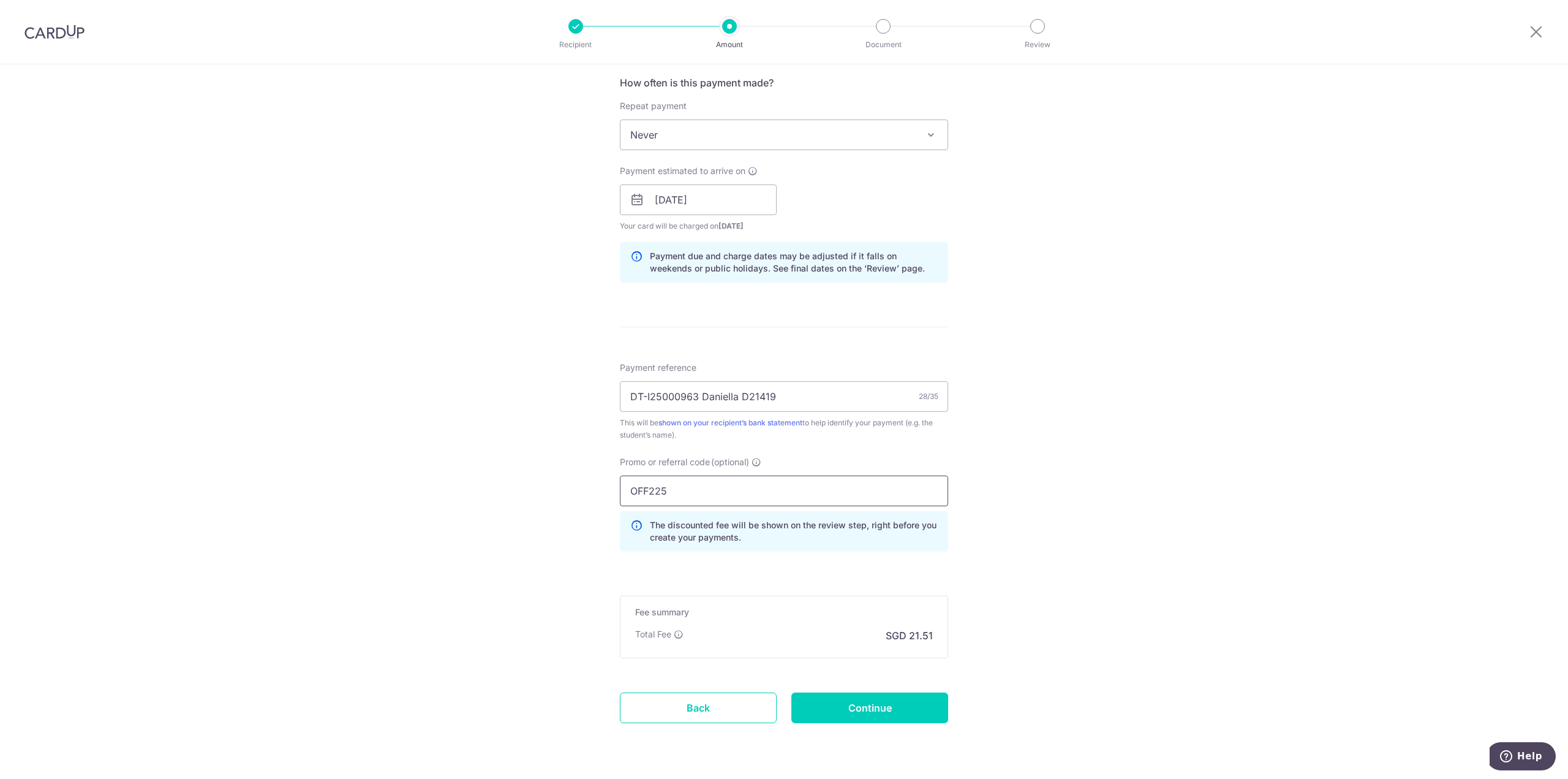
scroll to position [496, 0]
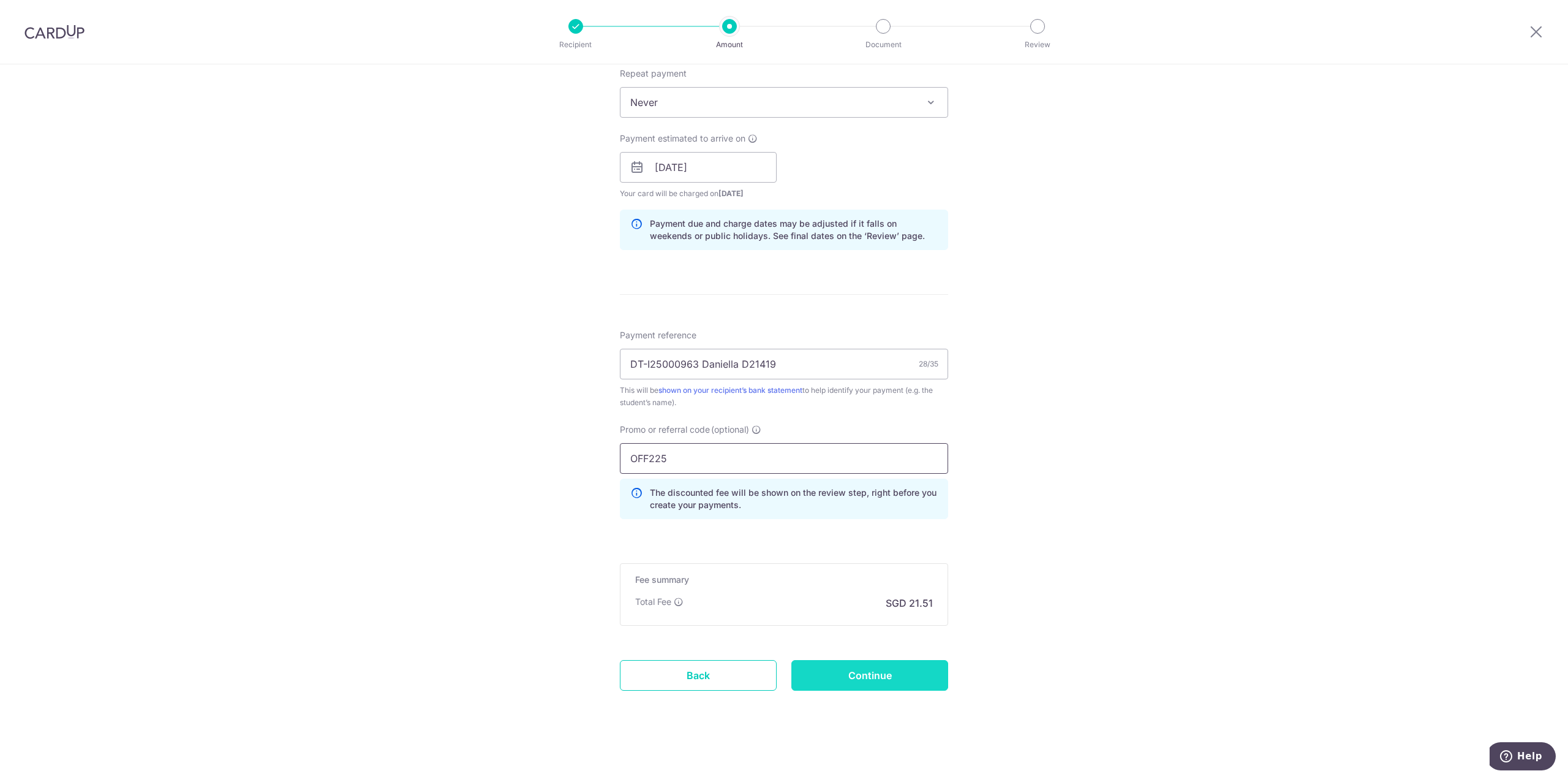
type input "OFF225"
click at [873, 682] on input "Continue" at bounding box center [870, 675] width 157 height 30
type input "Create Schedule"
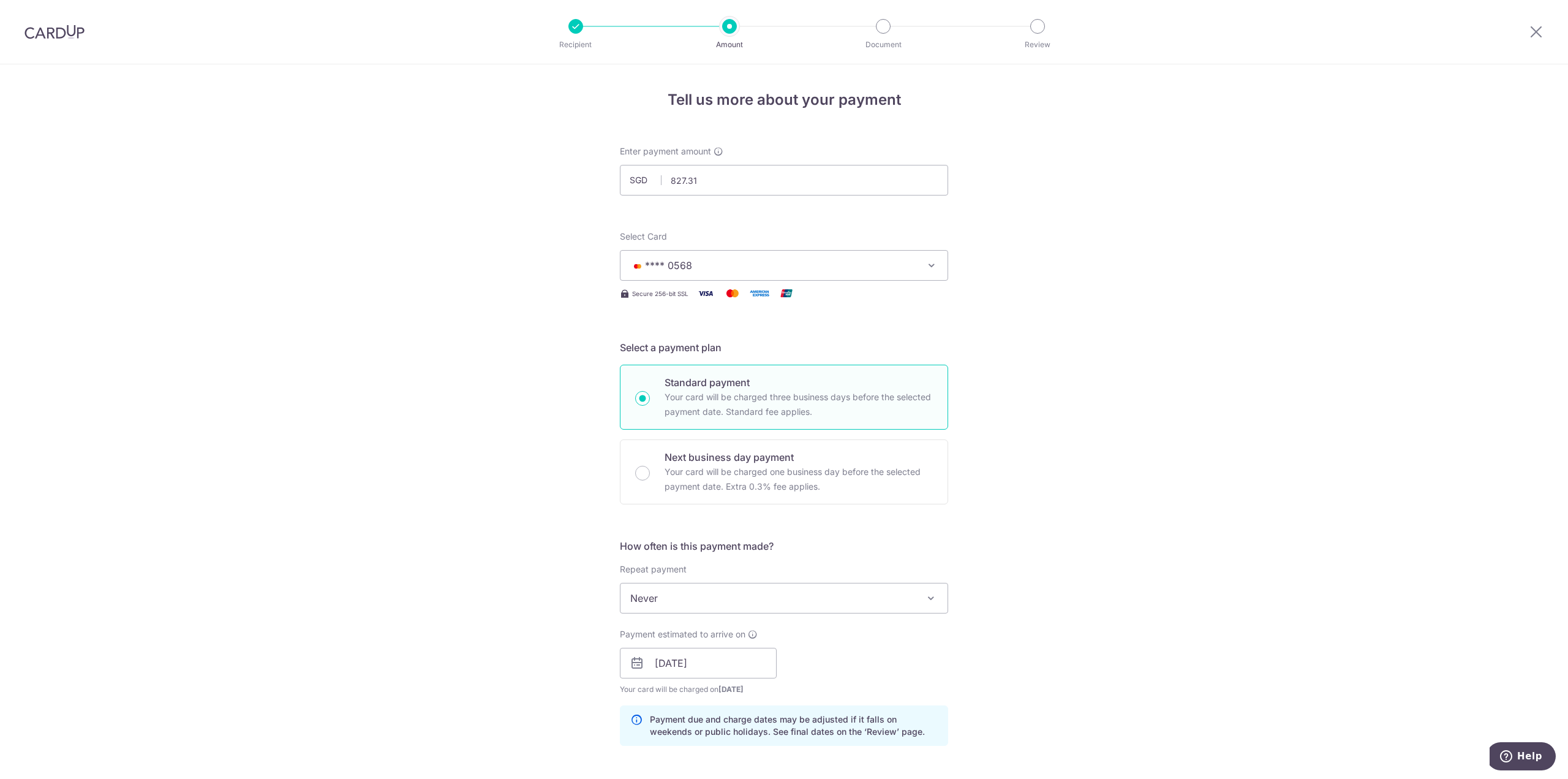
scroll to position [368, 0]
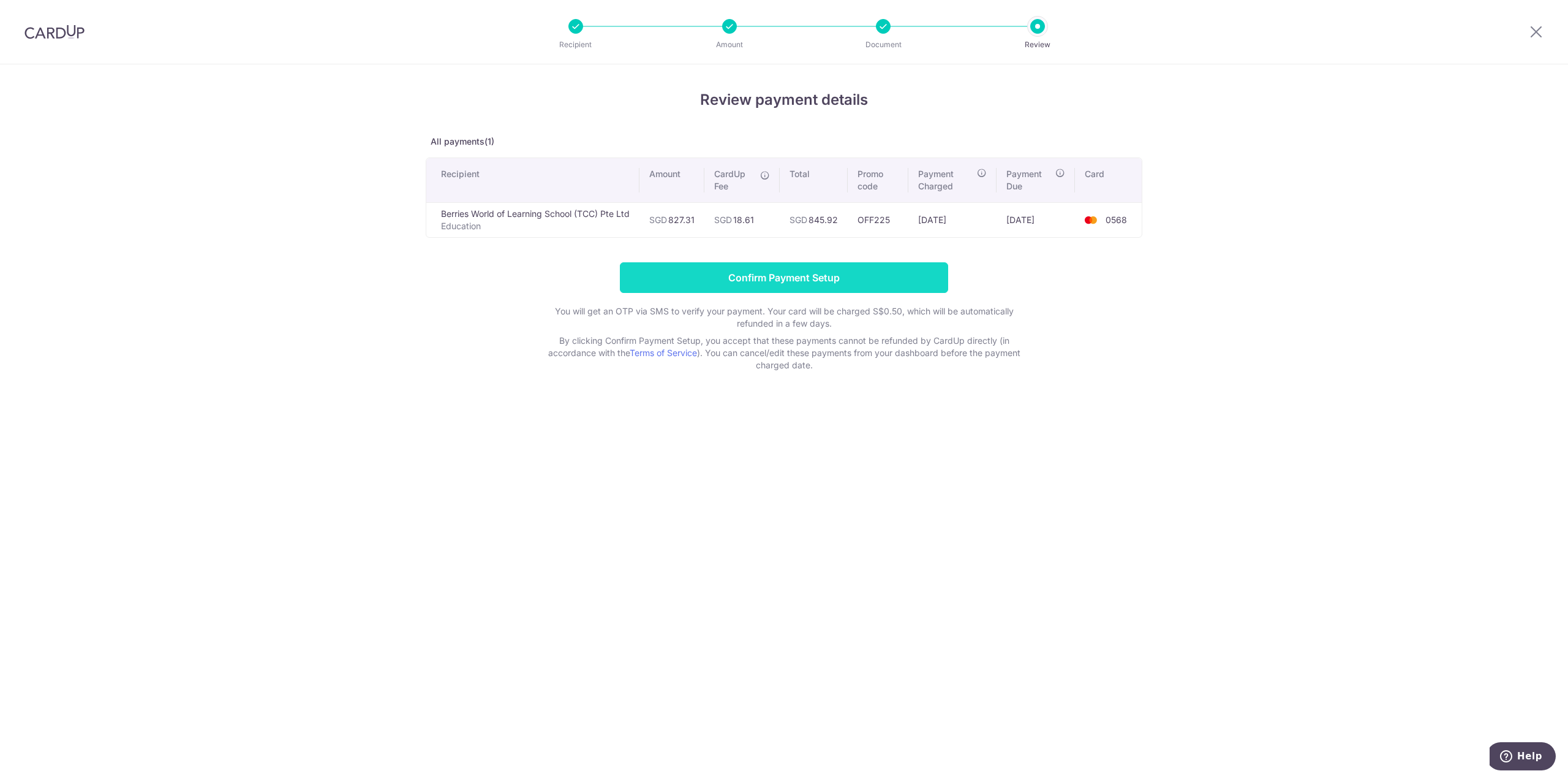
click at [872, 286] on input "Confirm Payment Setup" at bounding box center [784, 278] width 329 height 30
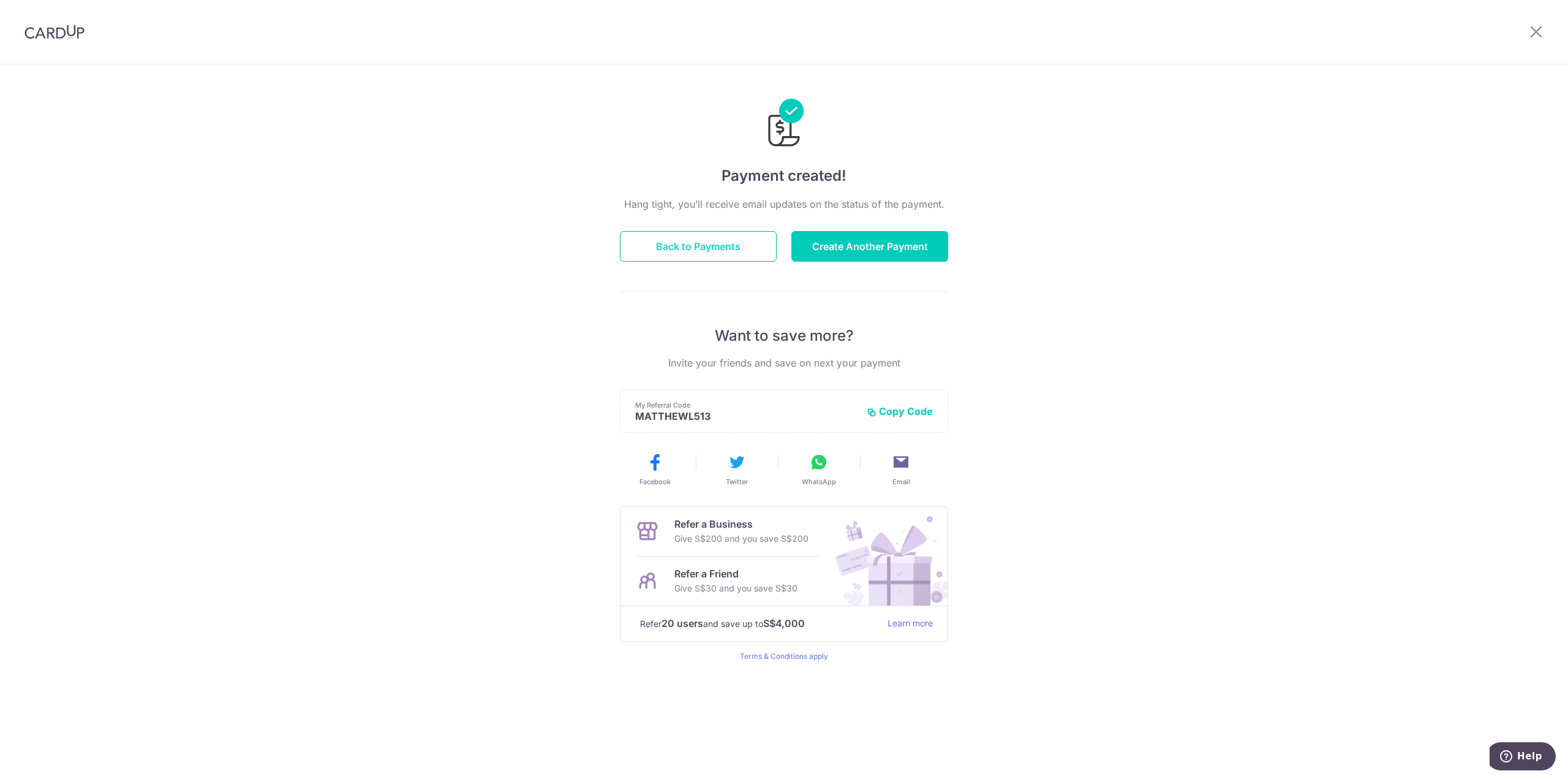
click at [723, 232] on button "Back to Payments" at bounding box center [698, 247] width 157 height 30
